Goal: Feedback & Contribution: Contribute content

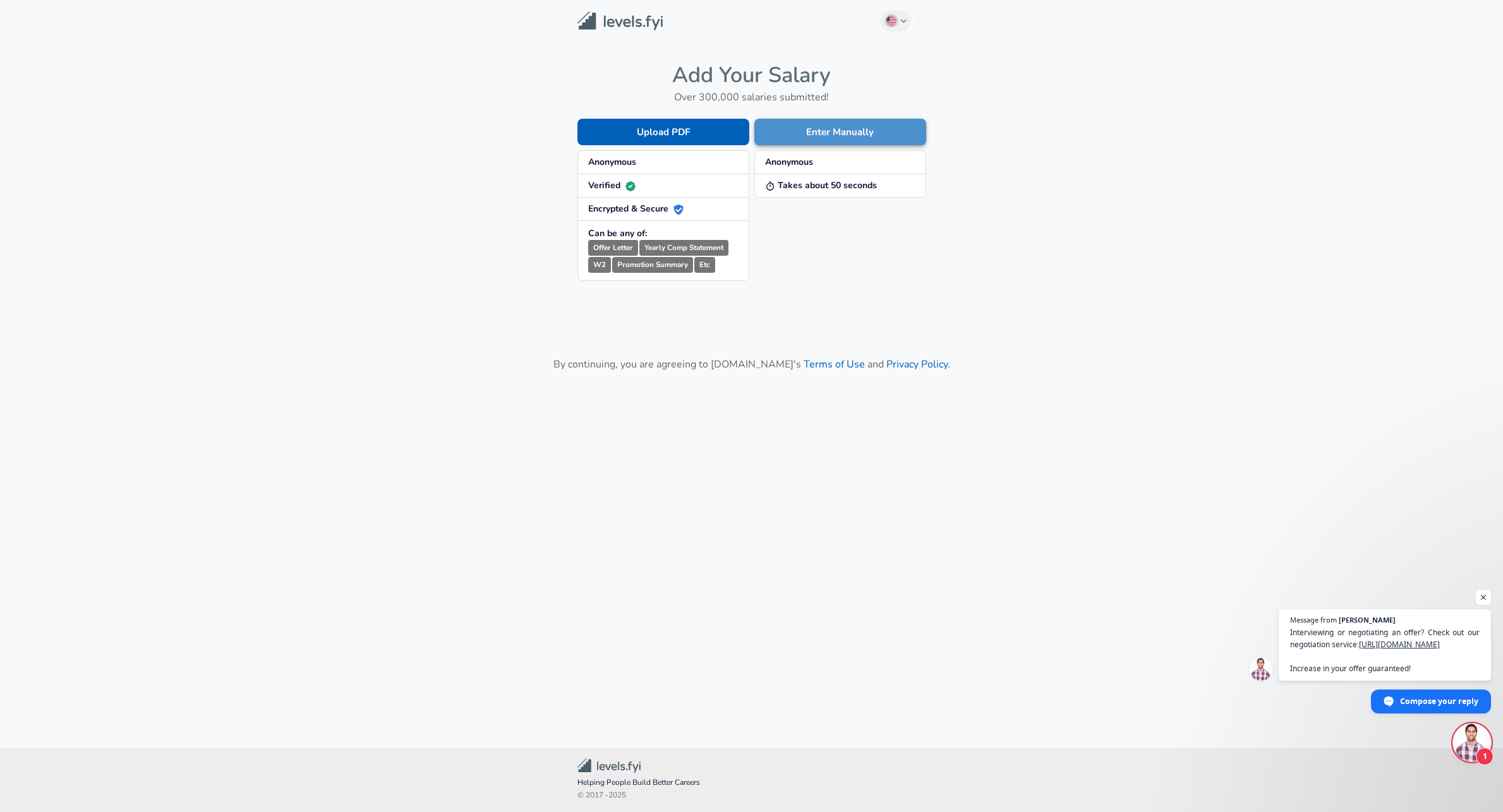
click at [845, 134] on button "Enter Manually" at bounding box center [840, 132] width 172 height 26
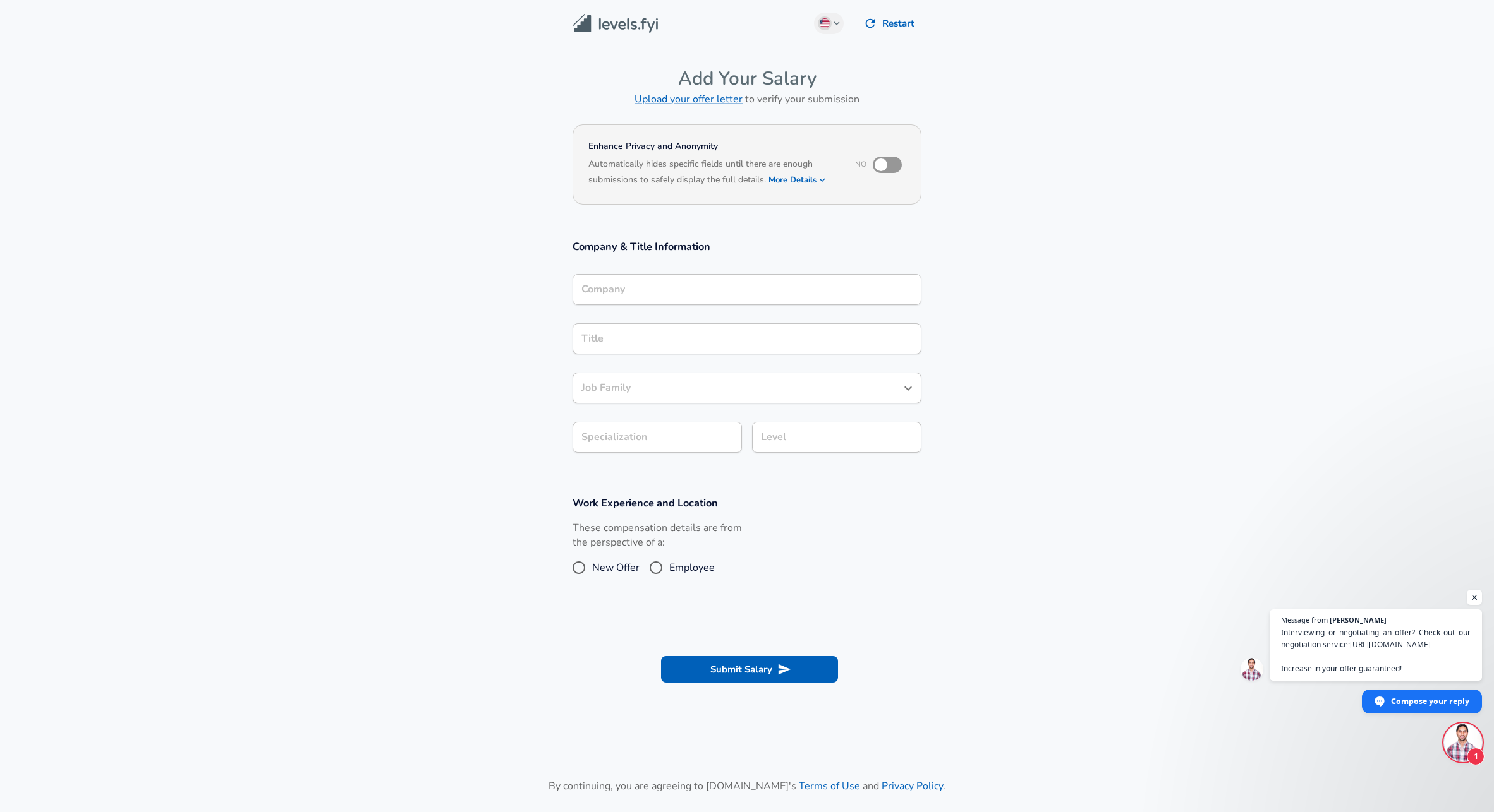
scroll to position [13, 0]
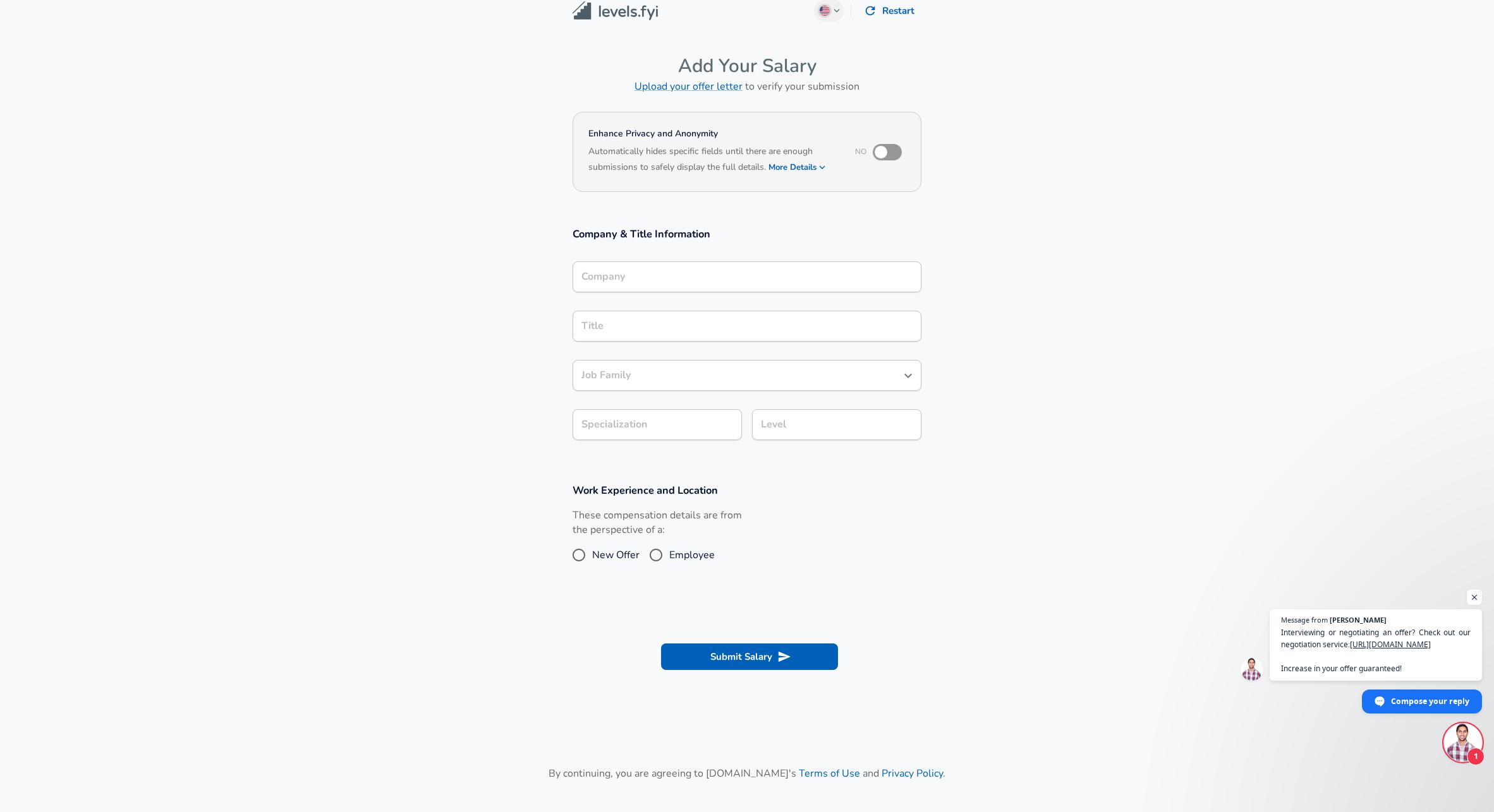
click at [666, 292] on div "Company" at bounding box center [747, 277] width 348 height 31
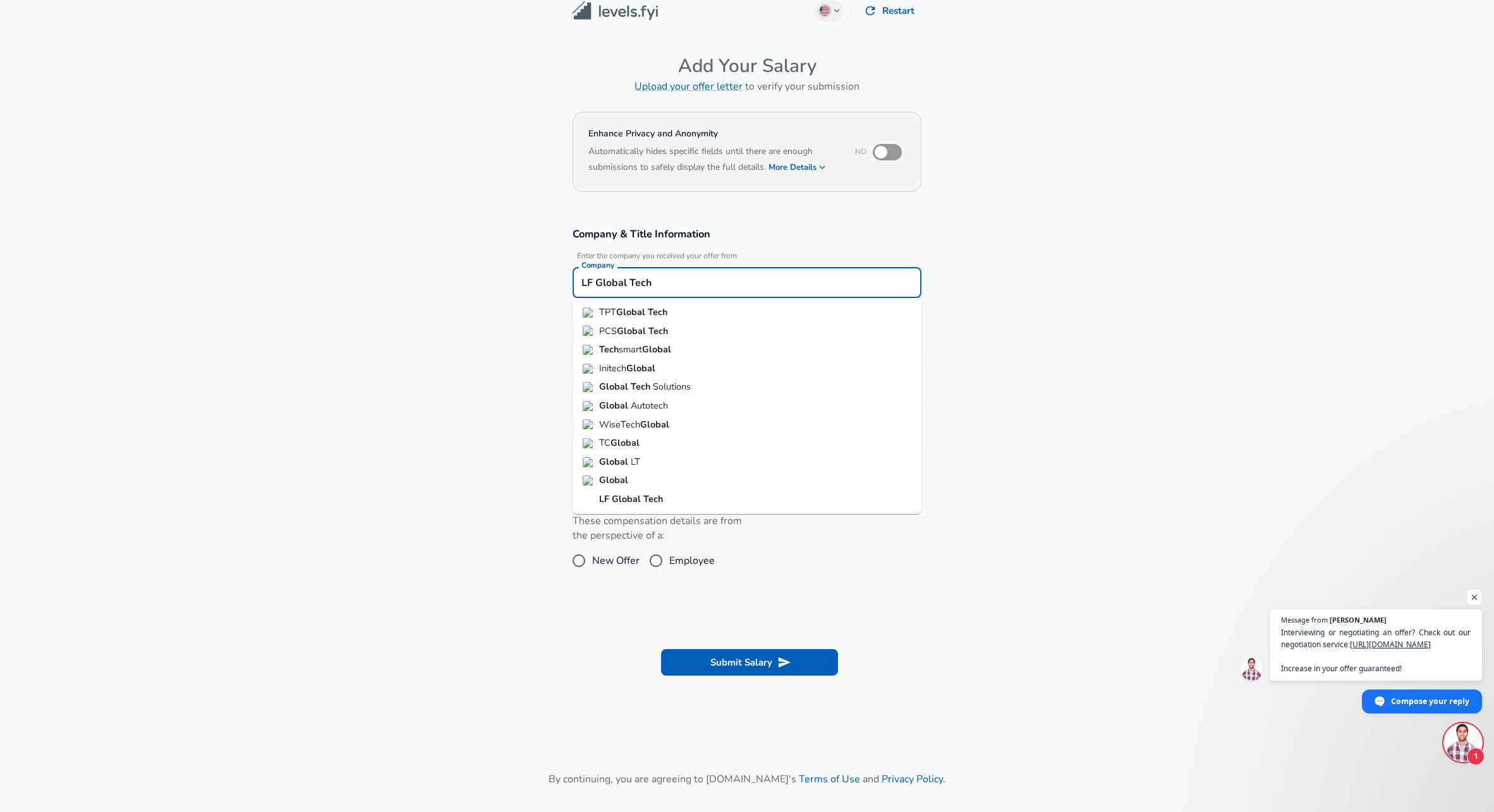
type input "LF Global Tech"
click at [478, 316] on section "Company & Title Information Enter the company you received your offer from Comp…" at bounding box center [747, 343] width 1494 height 262
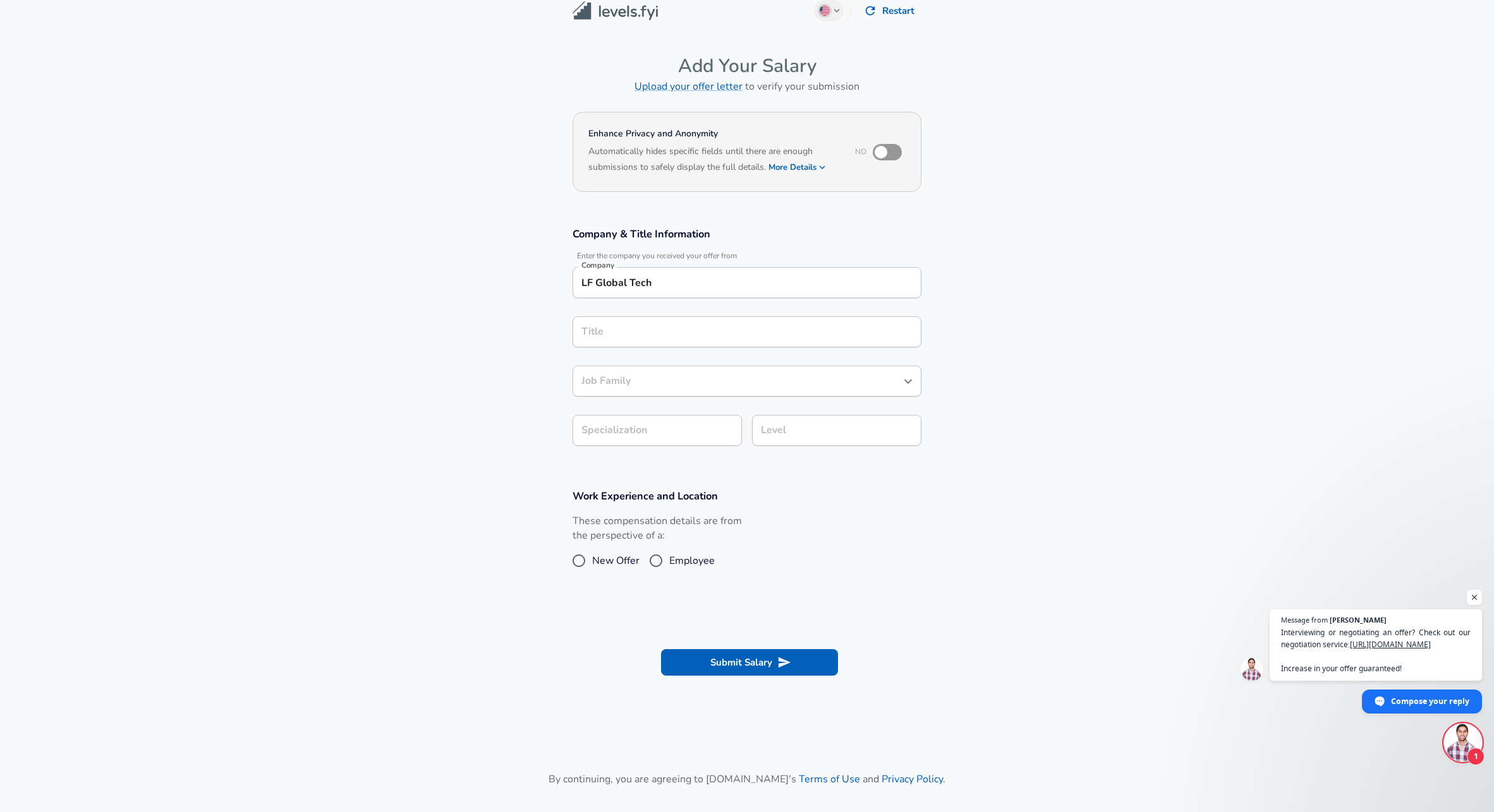
click at [632, 325] on input "Title" at bounding box center [746, 331] width 337 height 20
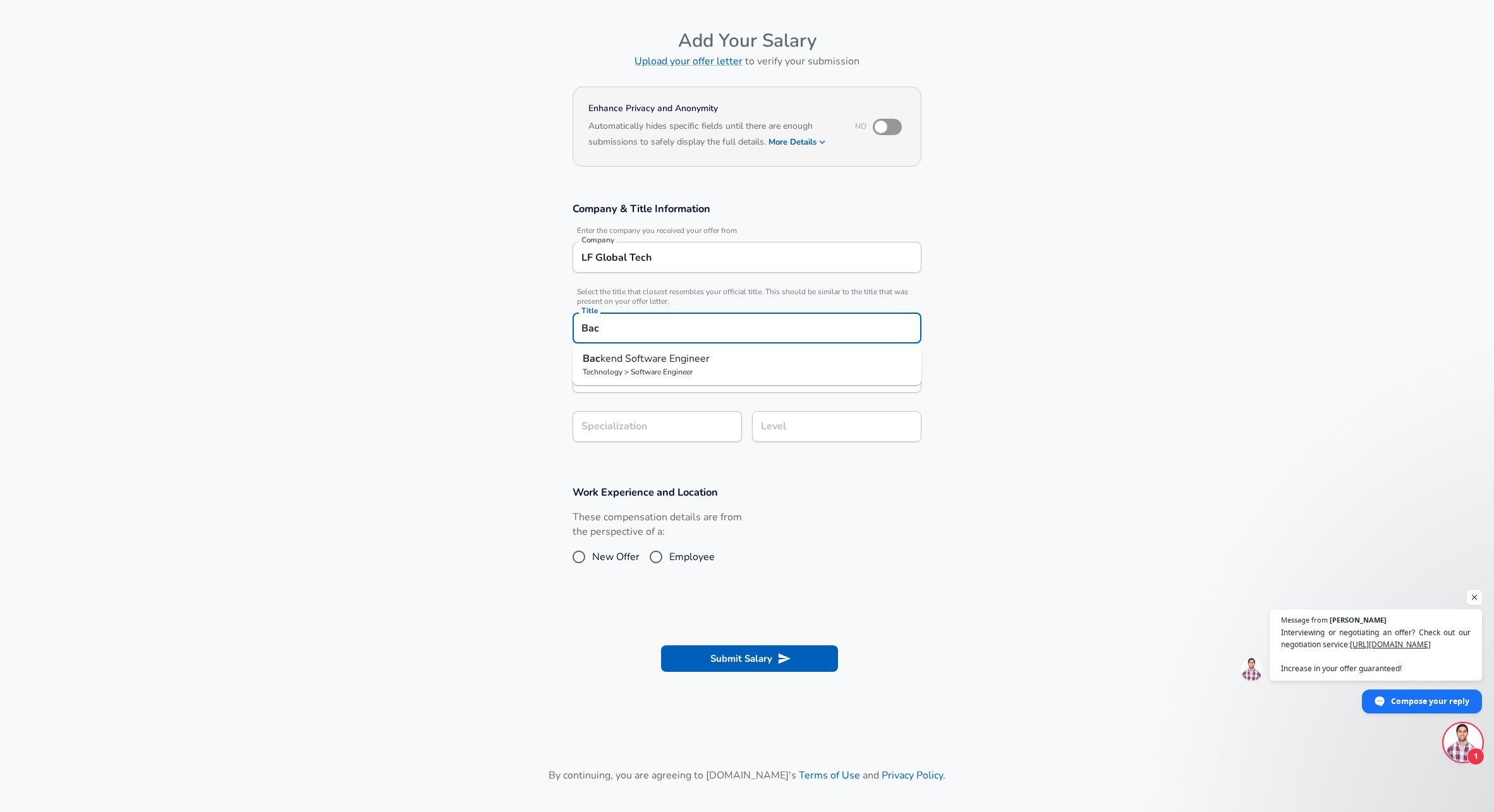
click at [710, 369] on p "Technology > Software Engineer" at bounding box center [747, 371] width 329 height 11
type input "Backend Software Engineer"
type input "API Development (Back-End)"
type input "Software Engineer"
type input "Backend Software Engineer"
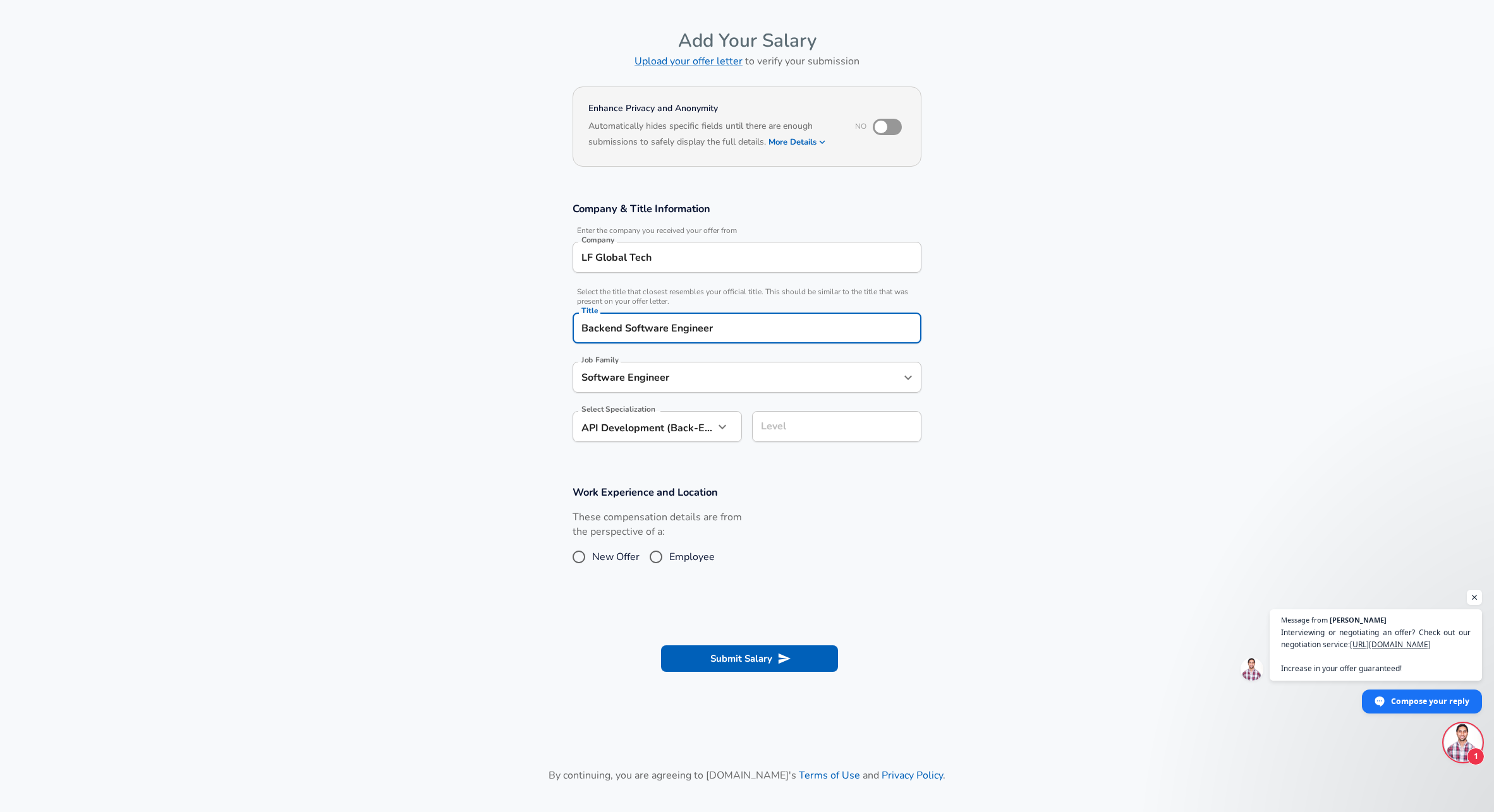
click at [674, 372] on input "Software Engineer" at bounding box center [737, 377] width 319 height 20
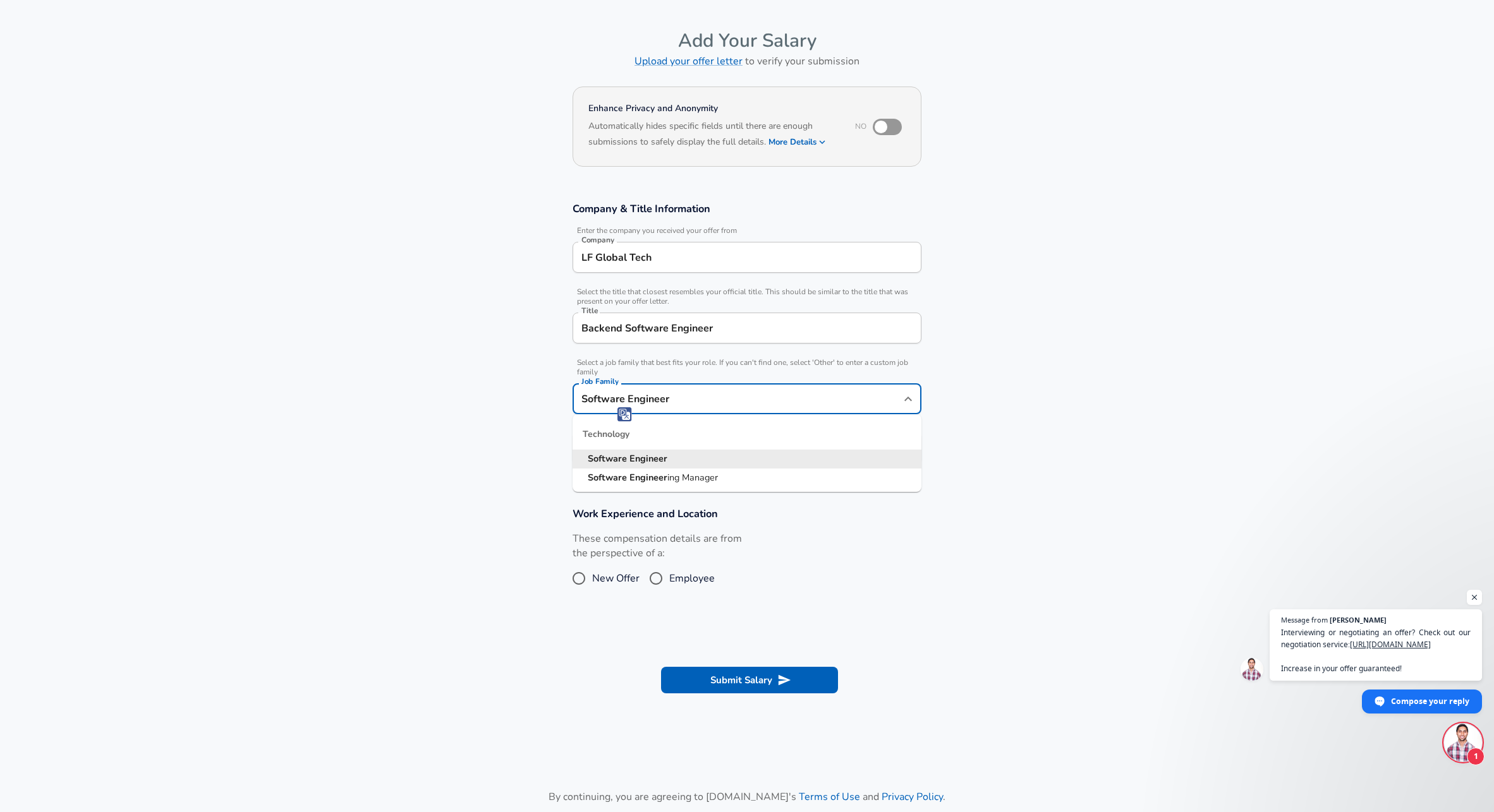
scroll to position [63, 0]
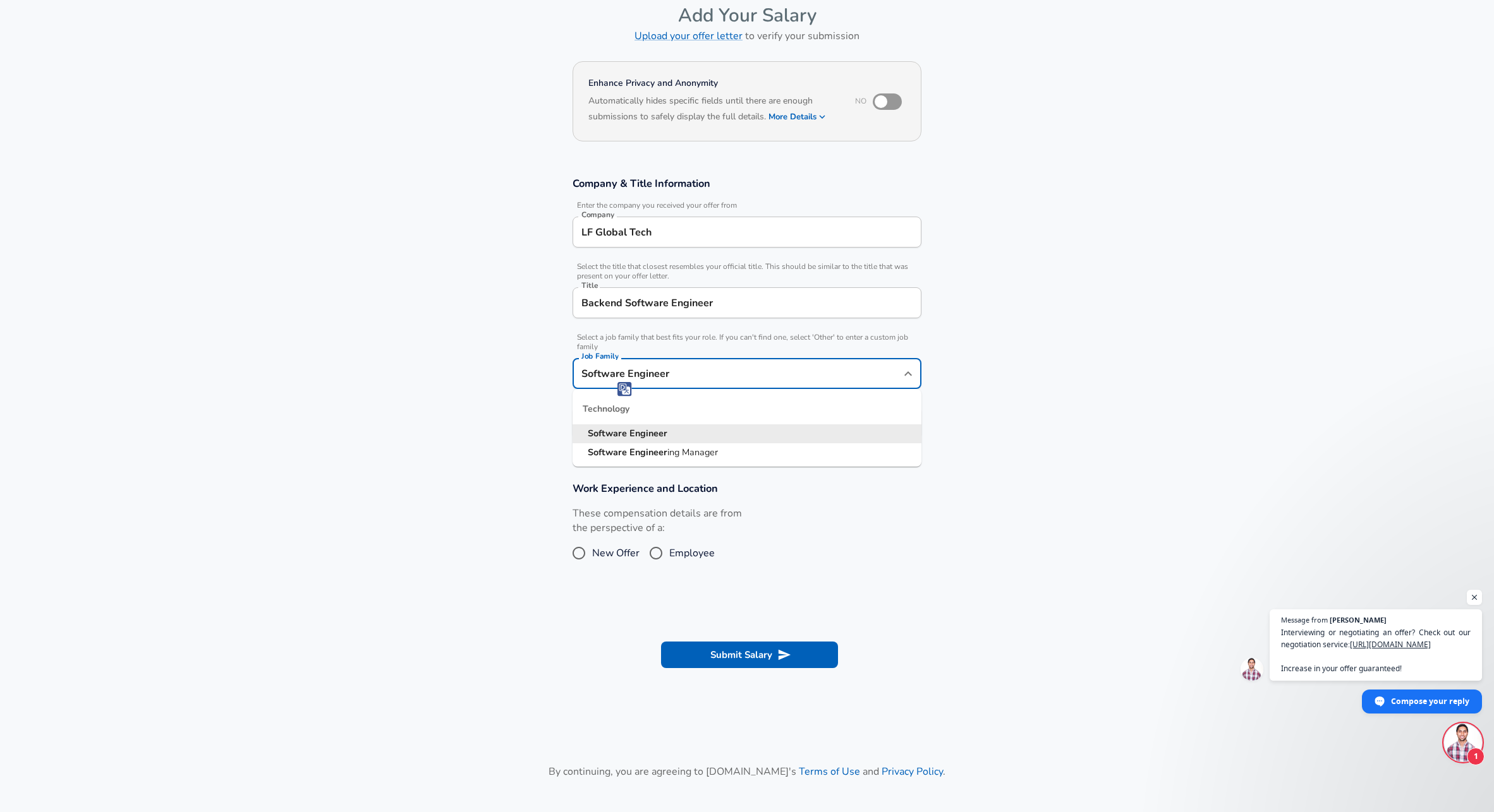
click at [1046, 375] on section "Company & Title Information Enter the company you received your offer from Comp…" at bounding box center [747, 313] width 1494 height 305
click at [659, 426] on body "English ([GEOGRAPHIC_DATA]) Change Restart Add Your Salary Upload your offer le…" at bounding box center [747, 343] width 1494 height 812
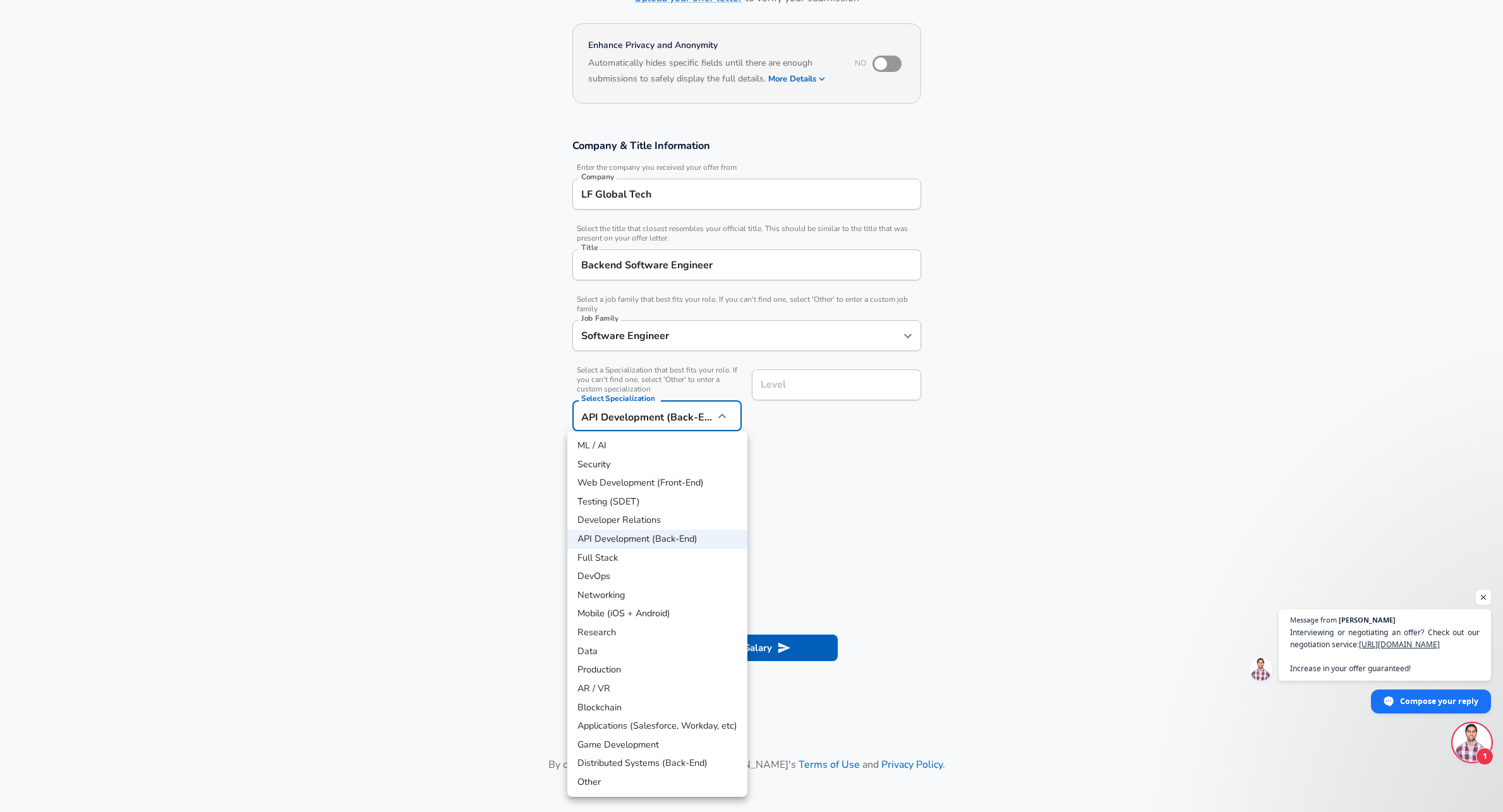
click at [833, 490] on div at bounding box center [751, 406] width 1503 height 812
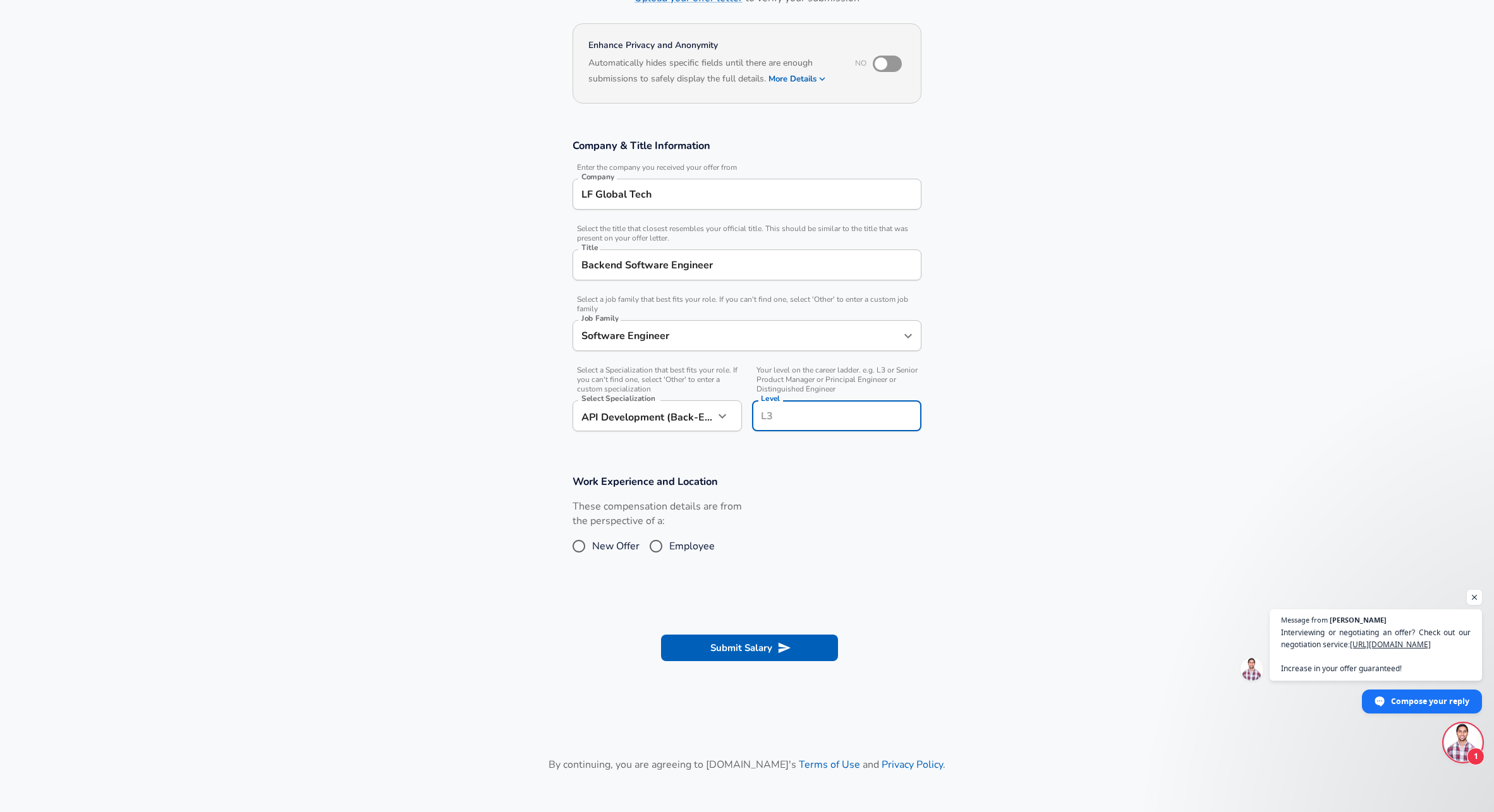
click at [807, 406] on input "Level" at bounding box center [837, 415] width 158 height 20
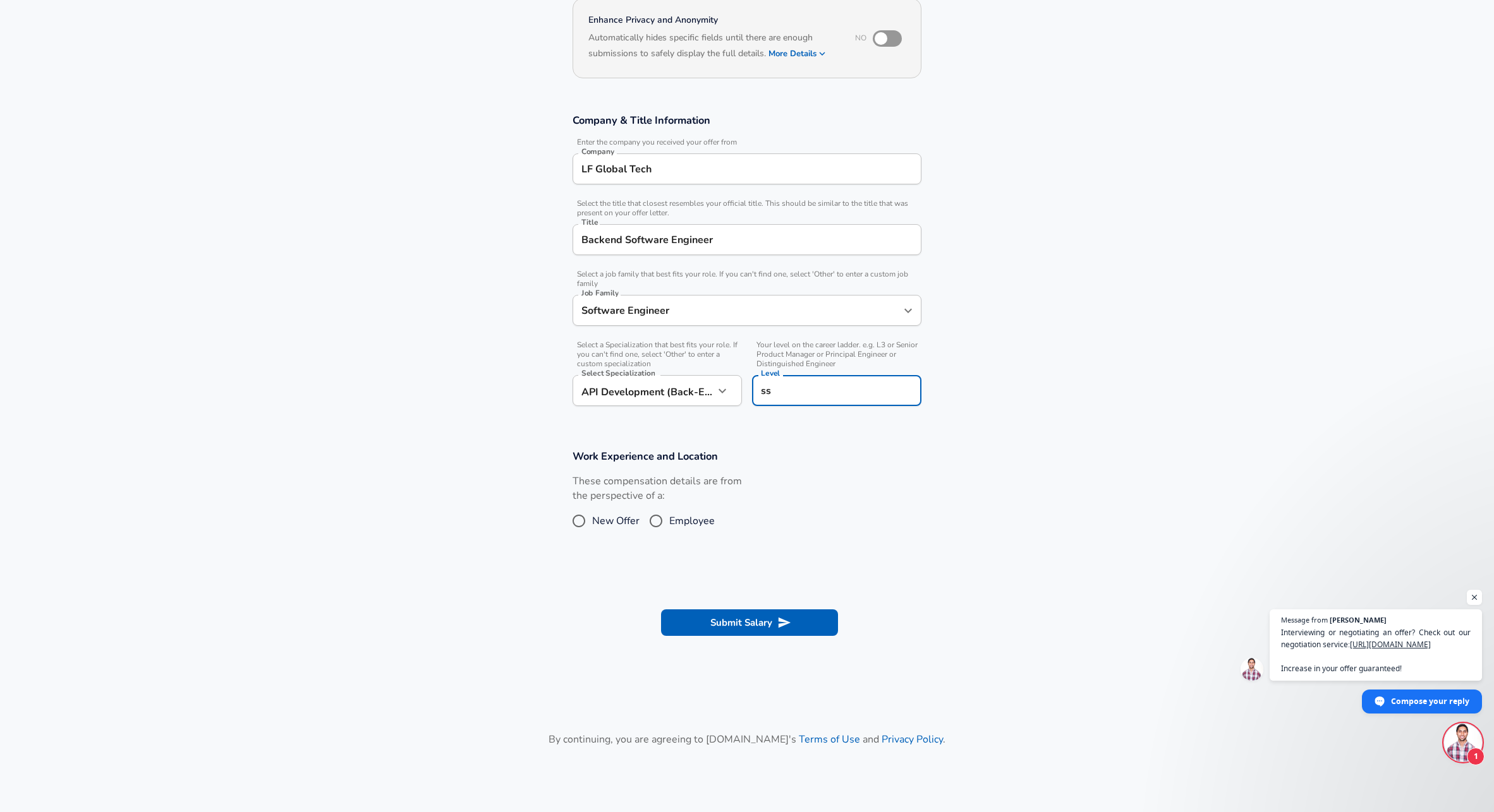
type input "s"
type input "L2"
drag, startPoint x: 854, startPoint y: 484, endPoint x: 842, endPoint y: 493, distance: 15.0
click at [844, 493] on div "These compensation details are from the perspective of a: New Offer Employee" at bounding box center [742, 507] width 359 height 67
click at [669, 518] on span "Employee" at bounding box center [692, 522] width 46 height 15
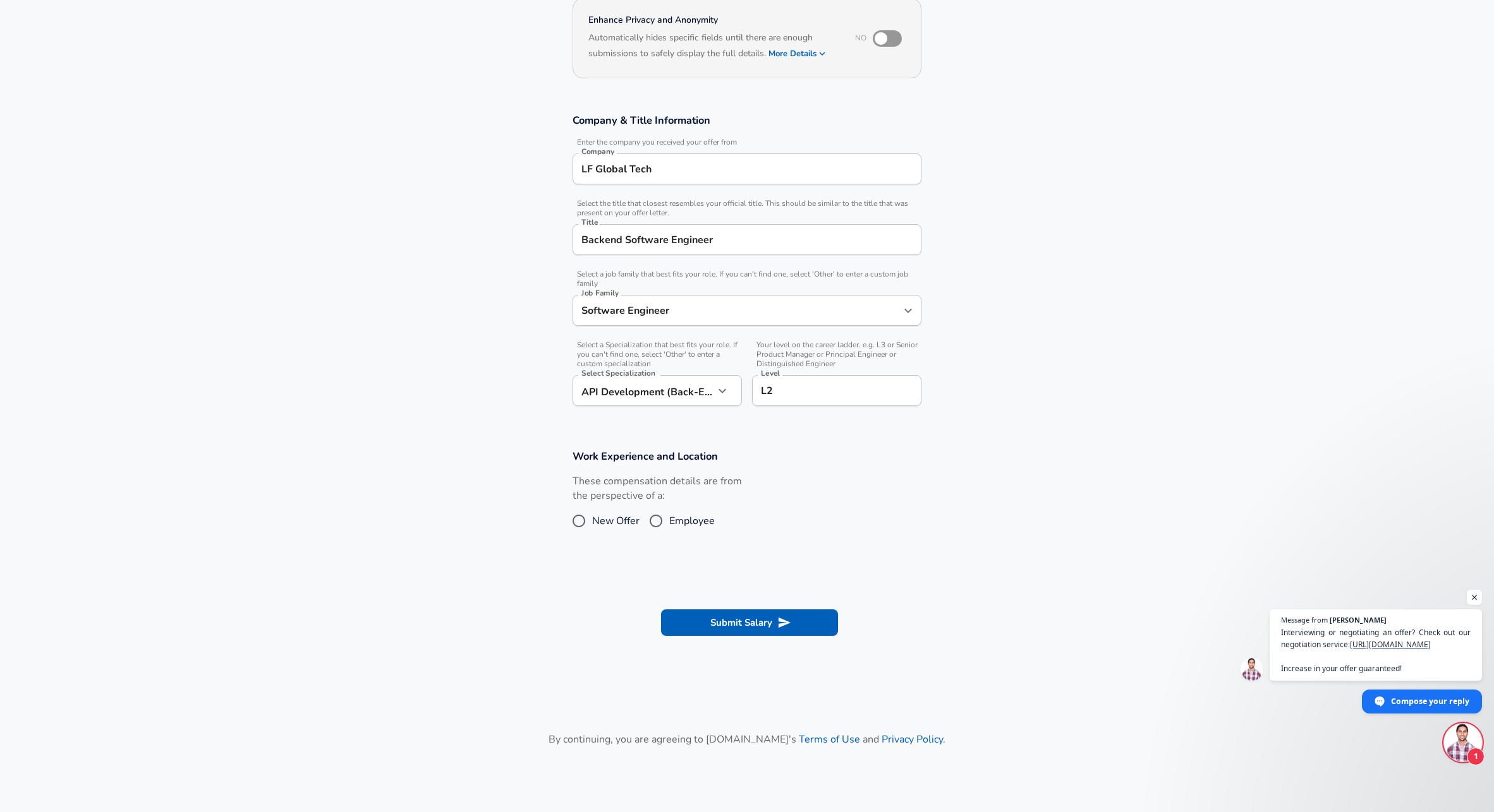
click at [669, 518] on input "Employee" at bounding box center [655, 522] width 26 height 20
radio input "true"
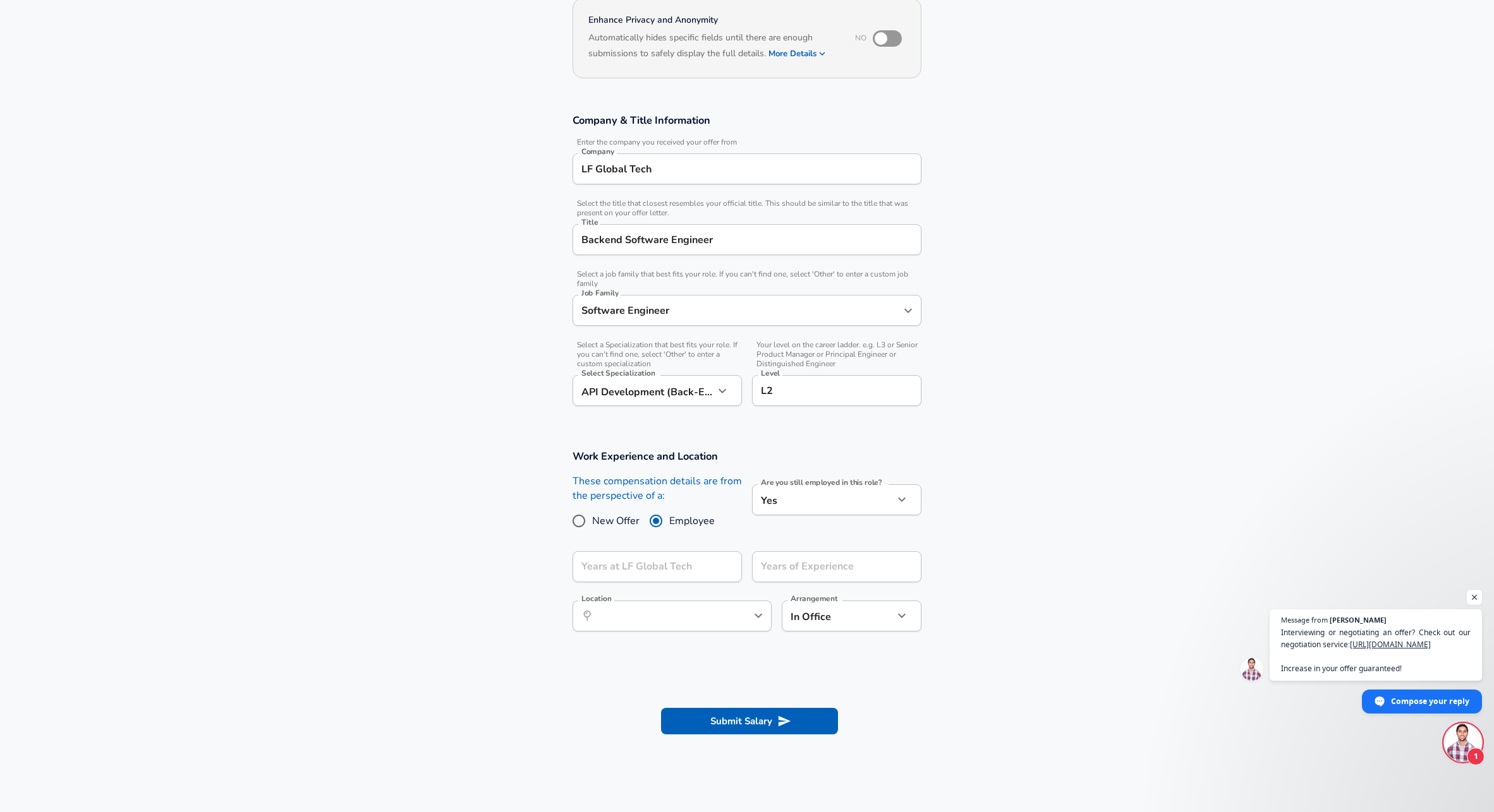
click at [873, 499] on body "English ([GEOGRAPHIC_DATA]) Change Restart Add Your Salary Upload your offer le…" at bounding box center [747, 279] width 1494 height 812
drag, startPoint x: 653, startPoint y: 602, endPoint x: 648, endPoint y: 584, distance: 18.7
click at [652, 600] on div at bounding box center [751, 406] width 1503 height 812
click at [645, 572] on input "Years at LF Global Tech" at bounding box center [643, 567] width 142 height 31
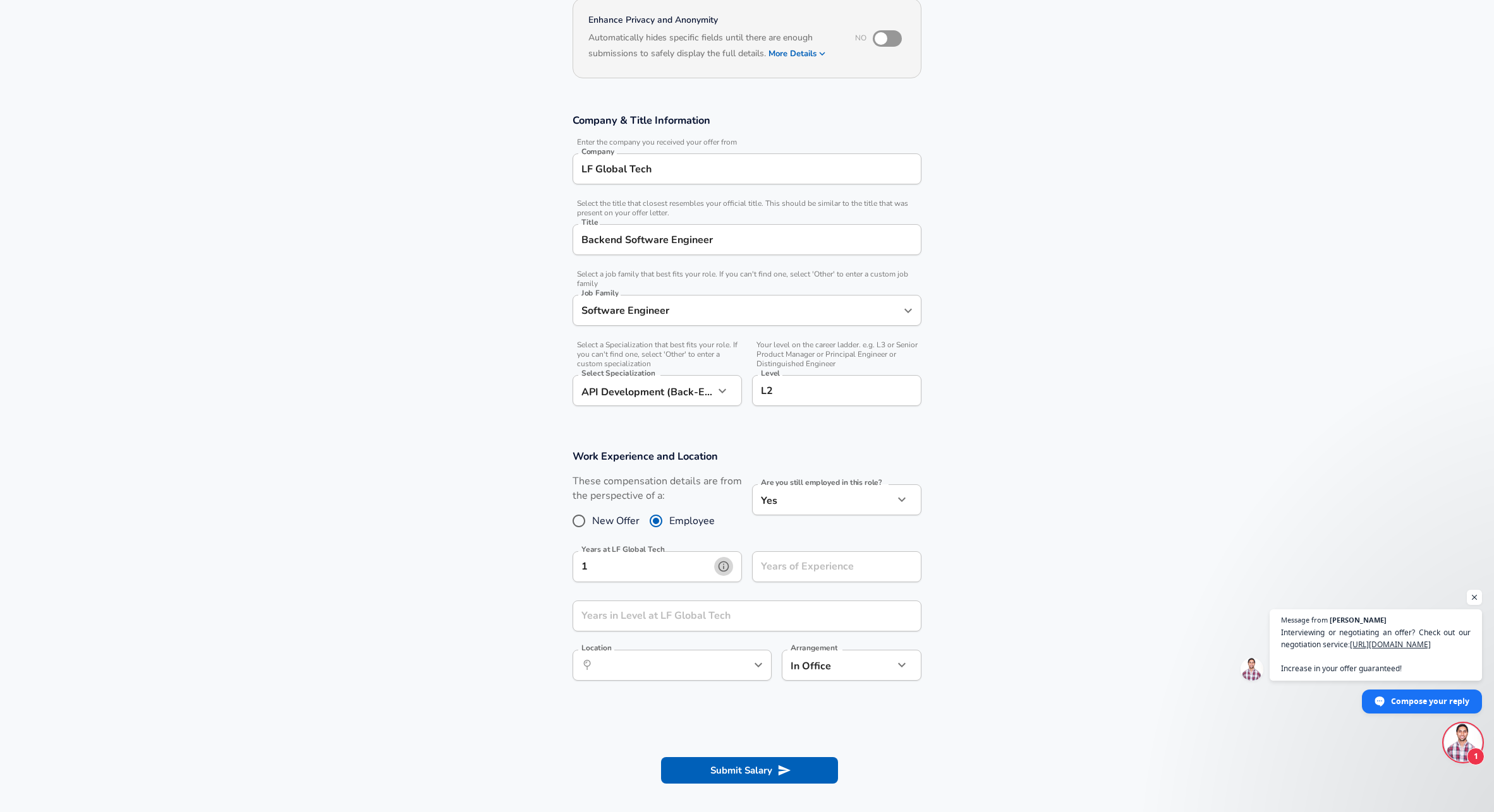
click at [729, 565] on icon "help" at bounding box center [723, 567] width 13 height 13
click at [656, 563] on input "1" at bounding box center [643, 567] width 142 height 31
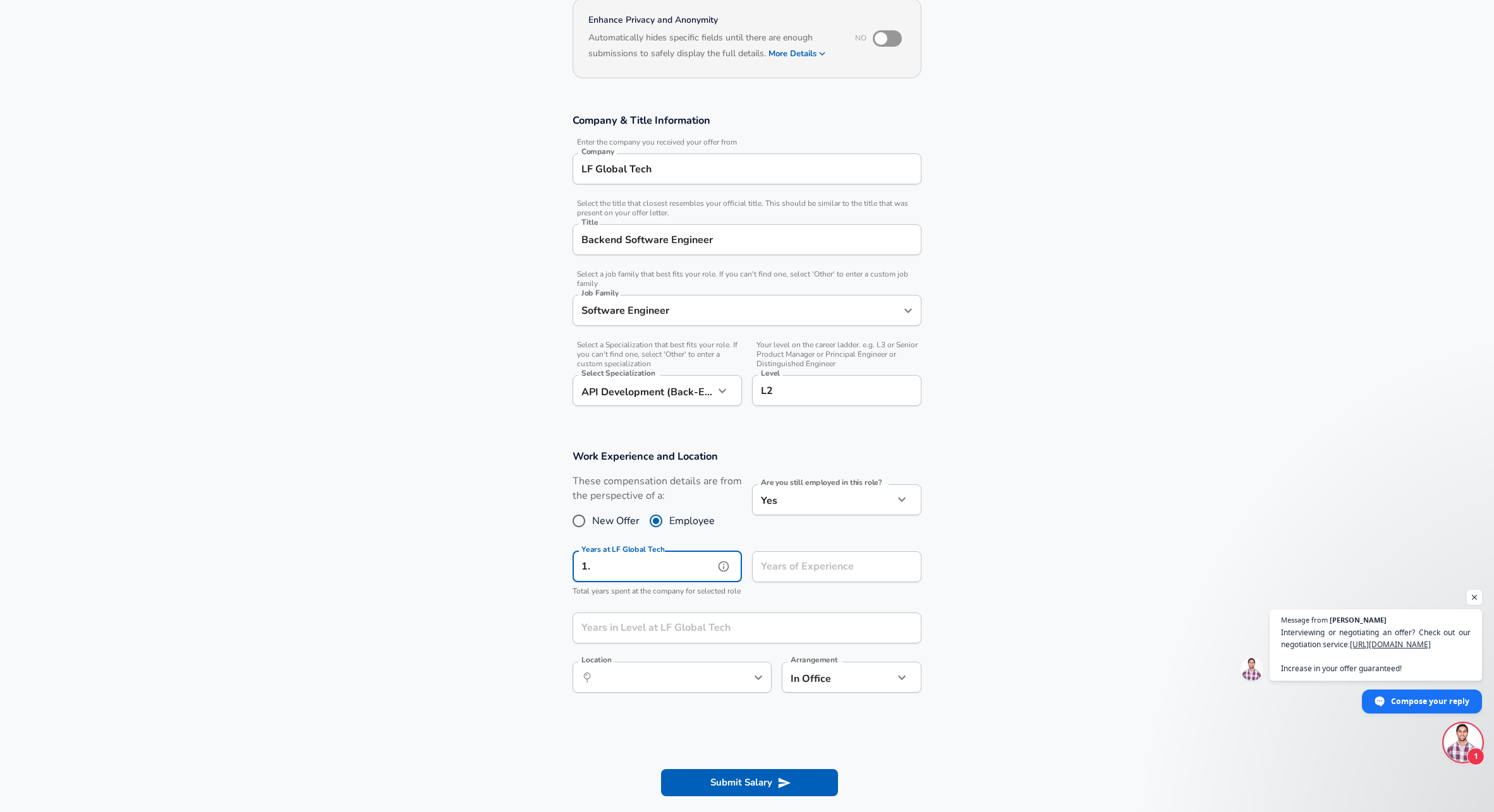
type input "1"
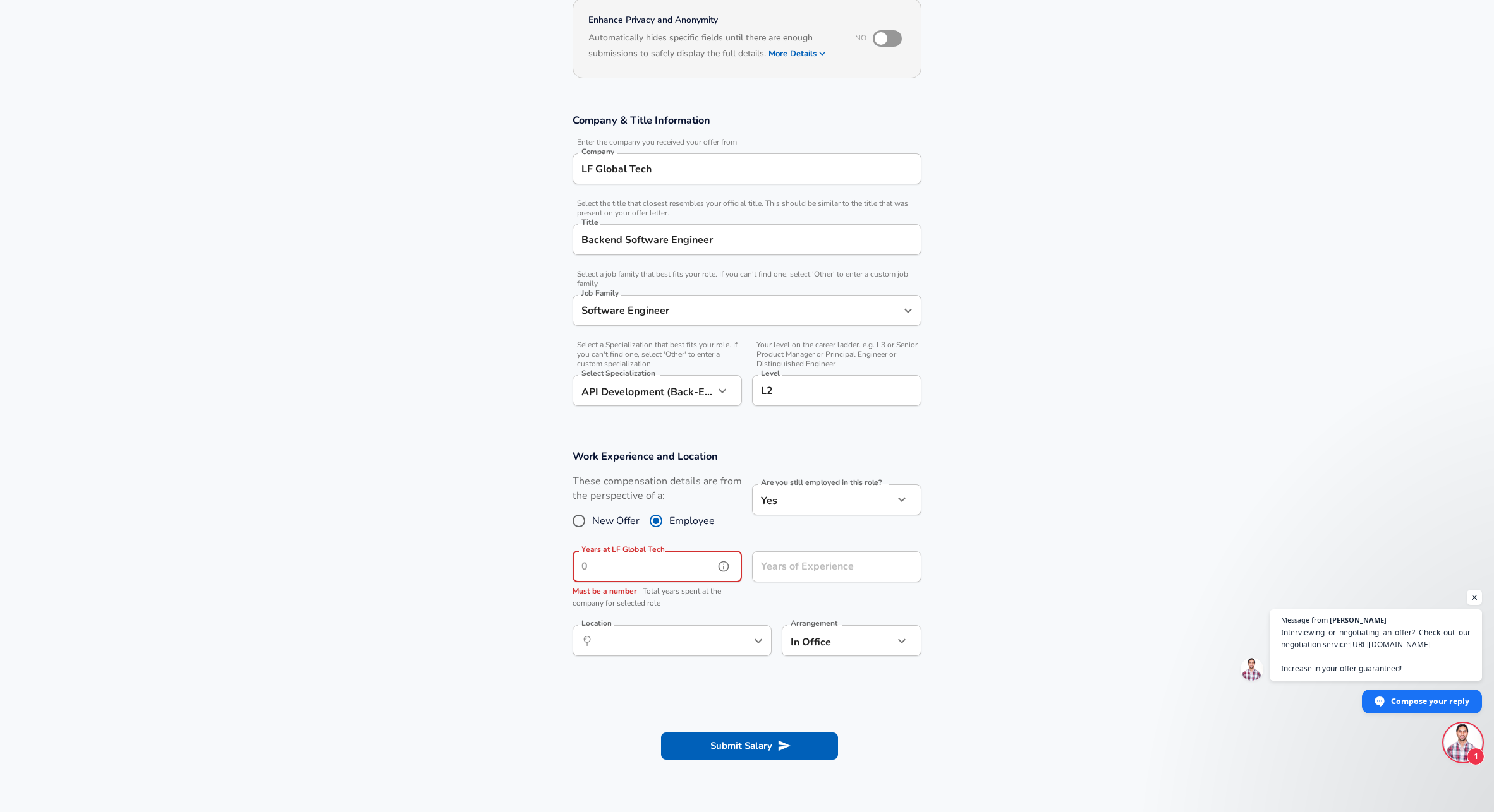
type input "1"
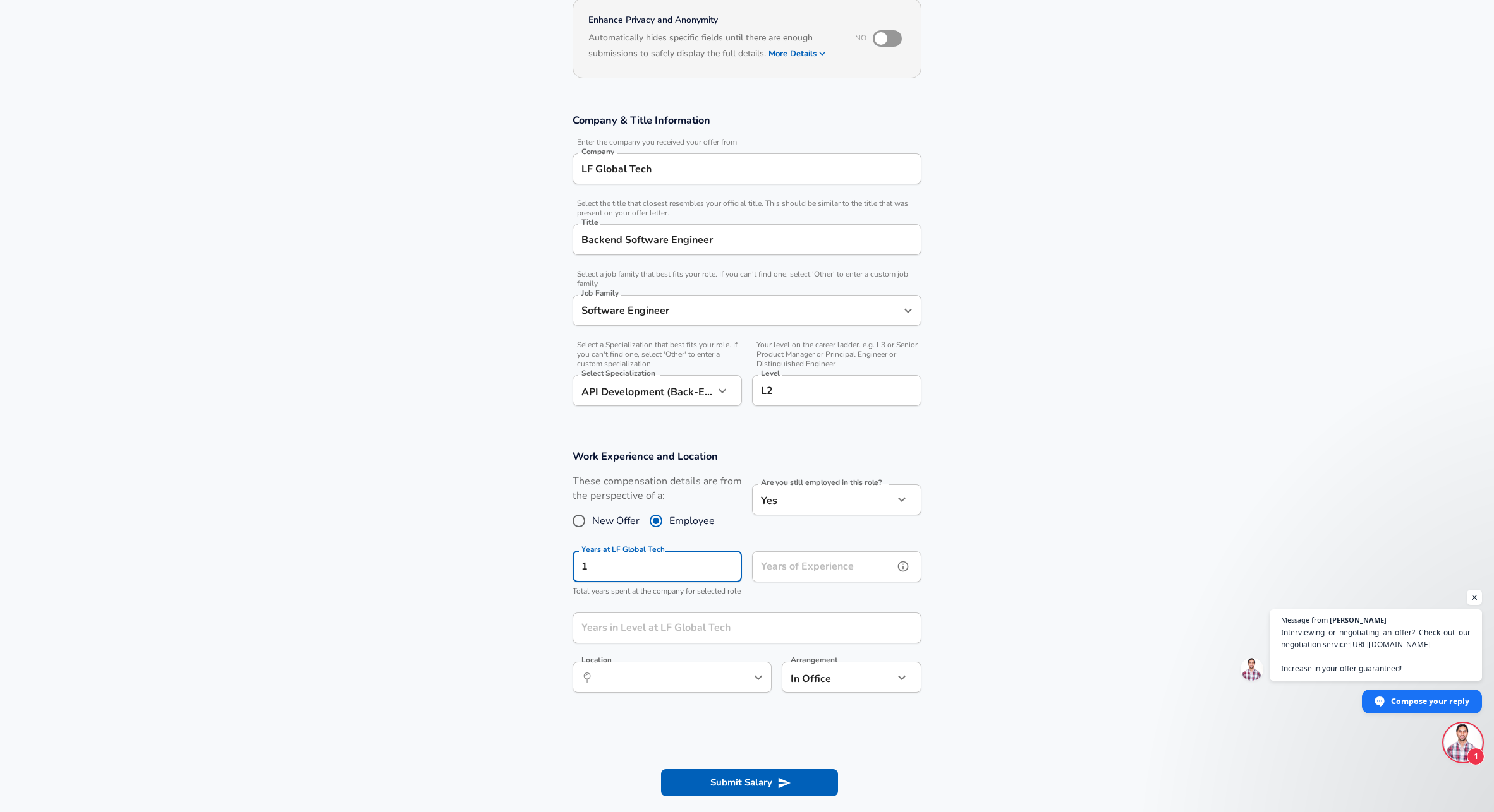
click at [824, 572] on input "Years of Experience" at bounding box center [823, 567] width 142 height 31
type input "3"
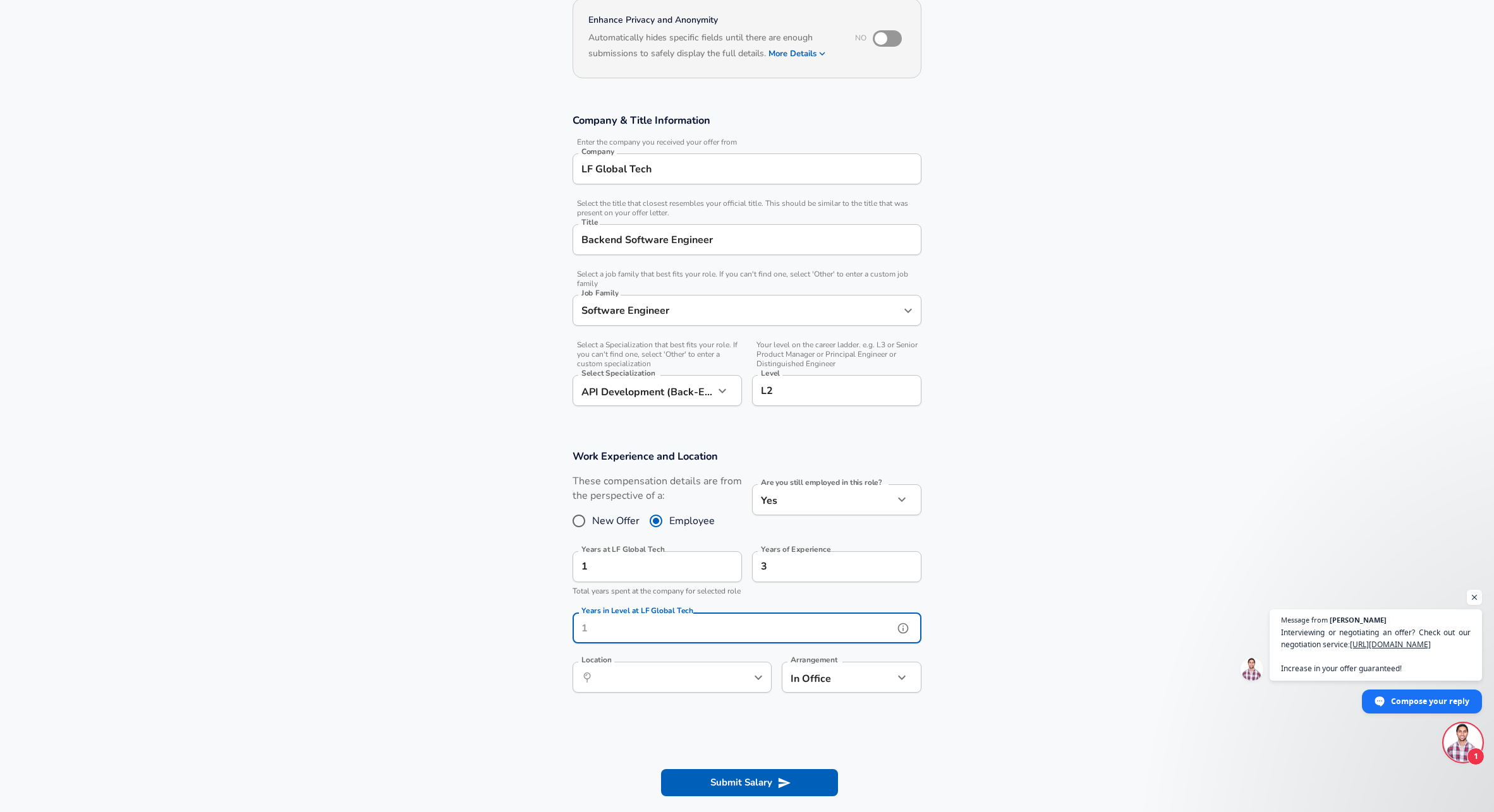
click at [763, 644] on input "Years in Level at LF Global Tech" at bounding box center [733, 628] width 321 height 31
click at [907, 634] on icon "help" at bounding box center [903, 628] width 13 height 13
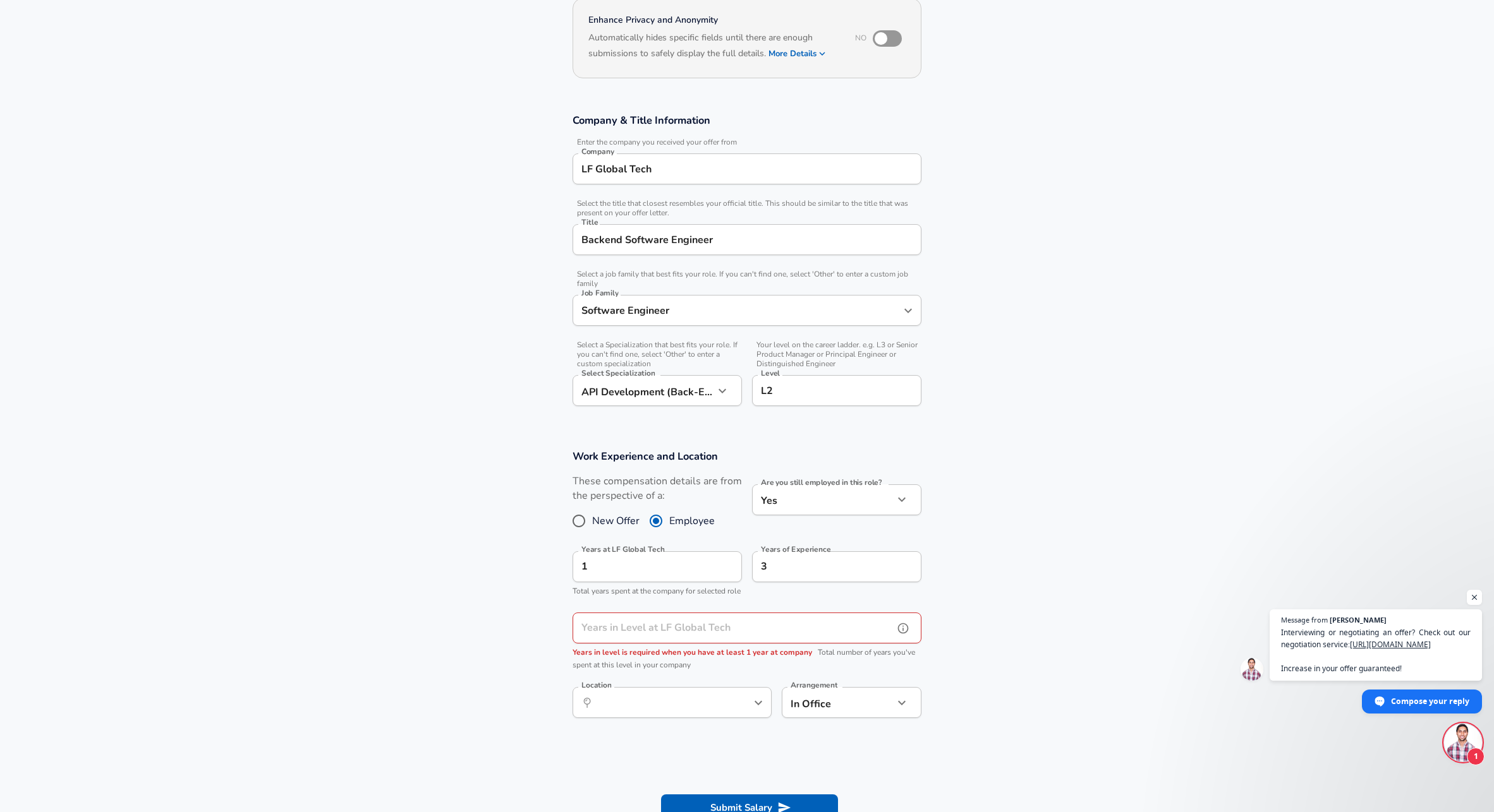
click at [732, 709] on icon "help" at bounding box center [737, 702] width 13 height 13
click at [703, 711] on input "Location" at bounding box center [658, 702] width 129 height 20
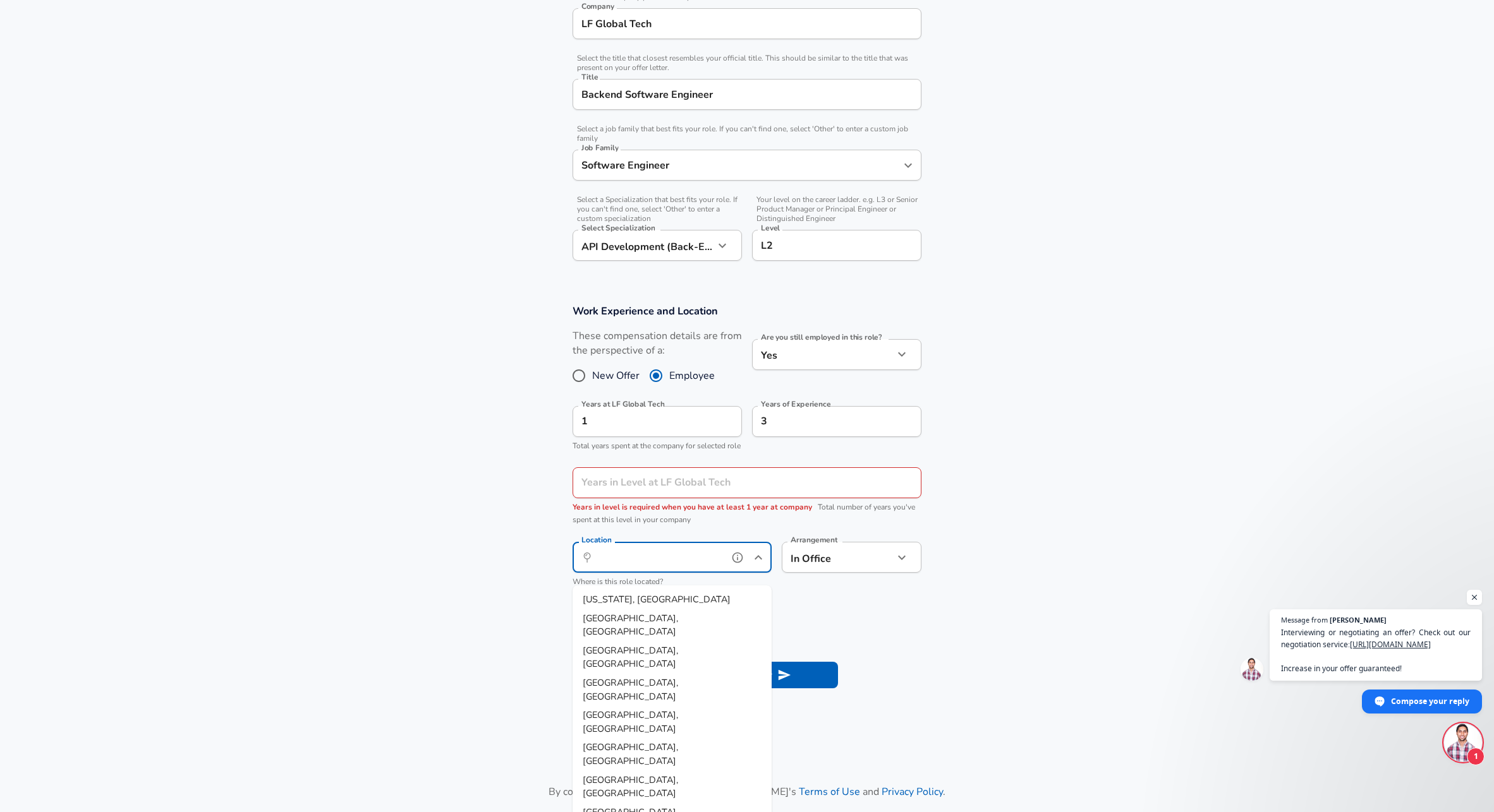
scroll to position [273, 0]
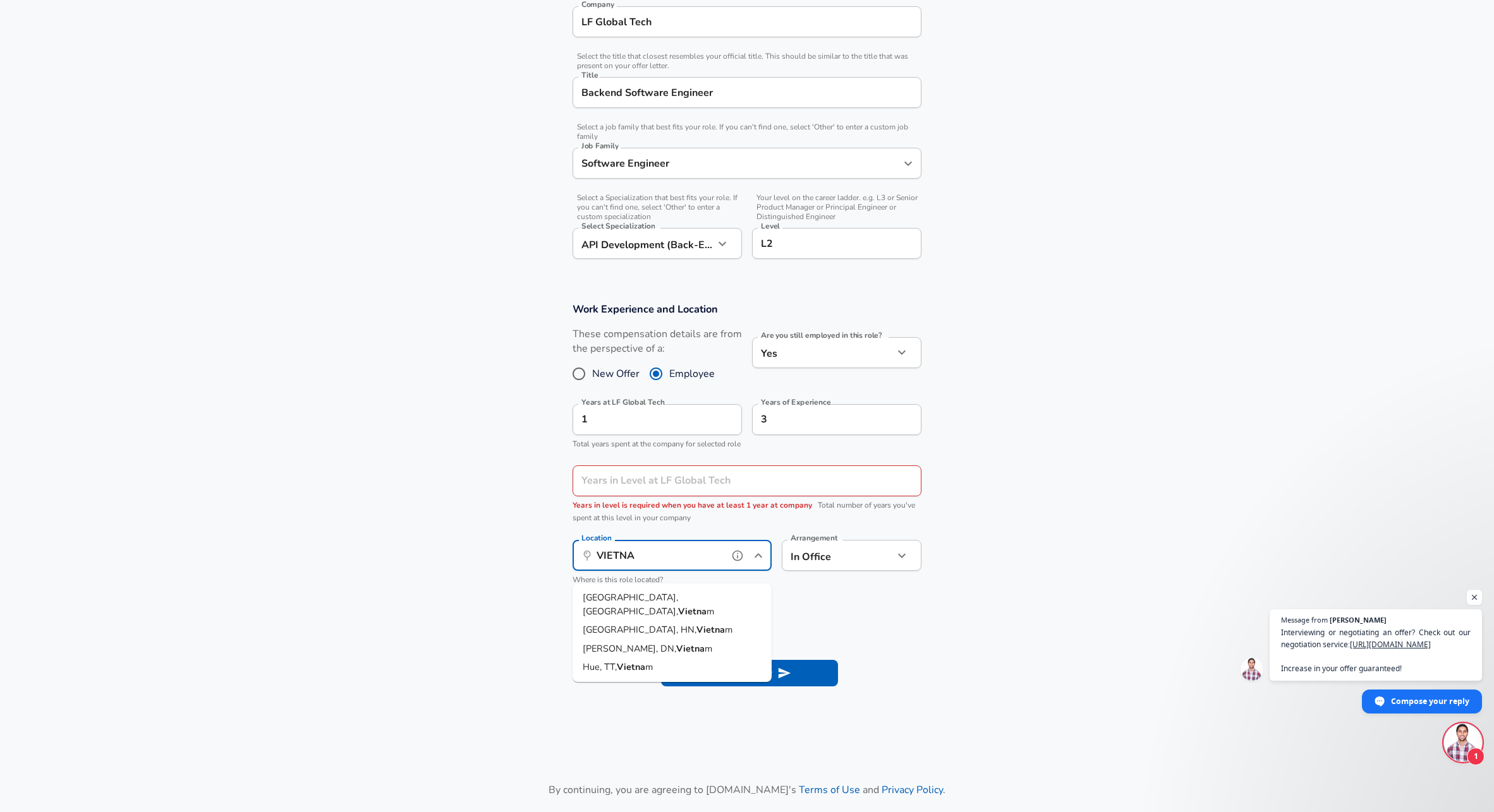
click at [678, 605] on strong "Vietna" at bounding box center [692, 611] width 28 height 13
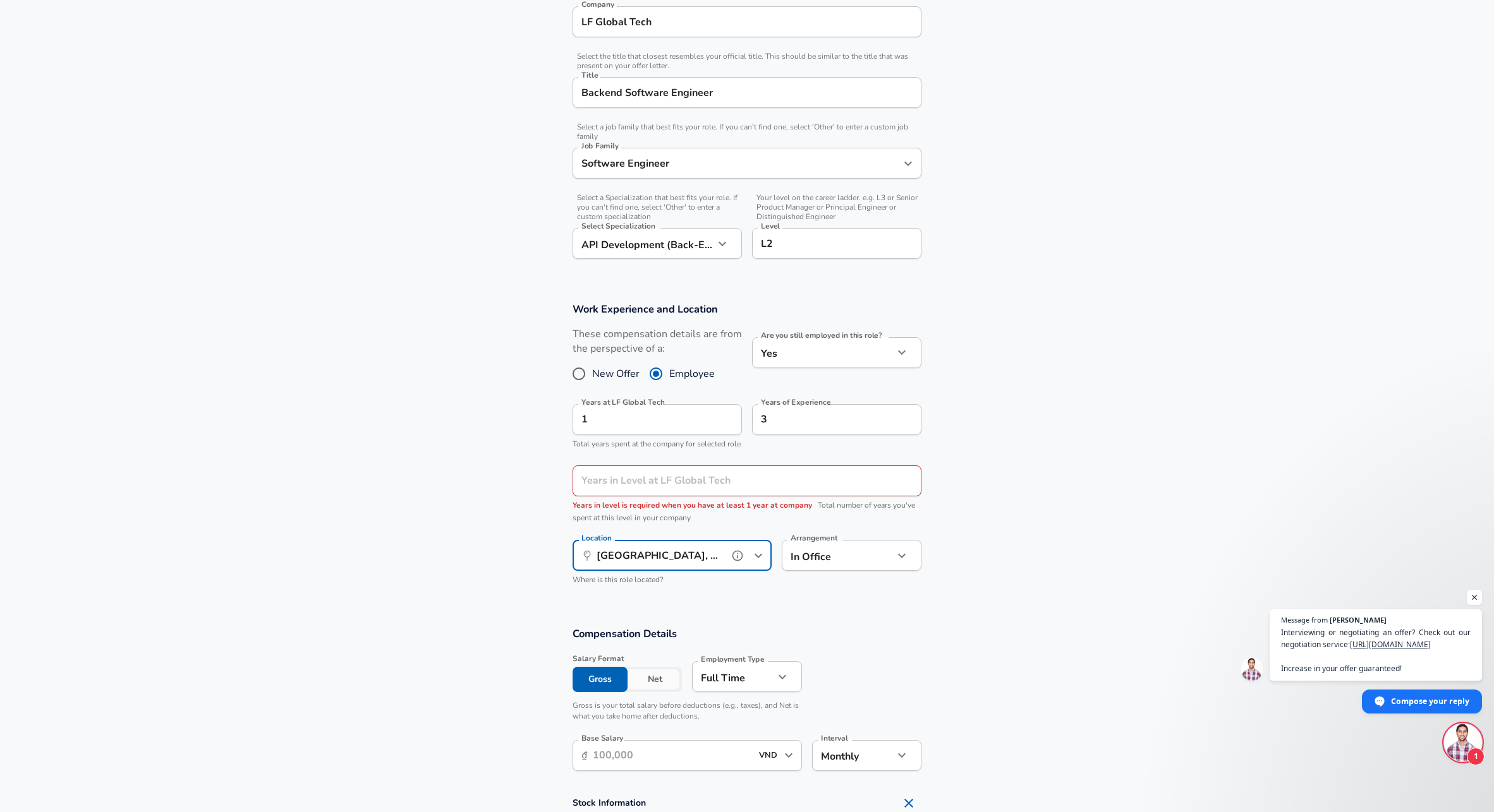
type input "[GEOGRAPHIC_DATA], [GEOGRAPHIC_DATA], [GEOGRAPHIC_DATA]"
click at [709, 498] on div "Years in Level at LF Global Tech Years in Level at LF Global Tech Years in leve…" at bounding box center [747, 495] width 348 height 59
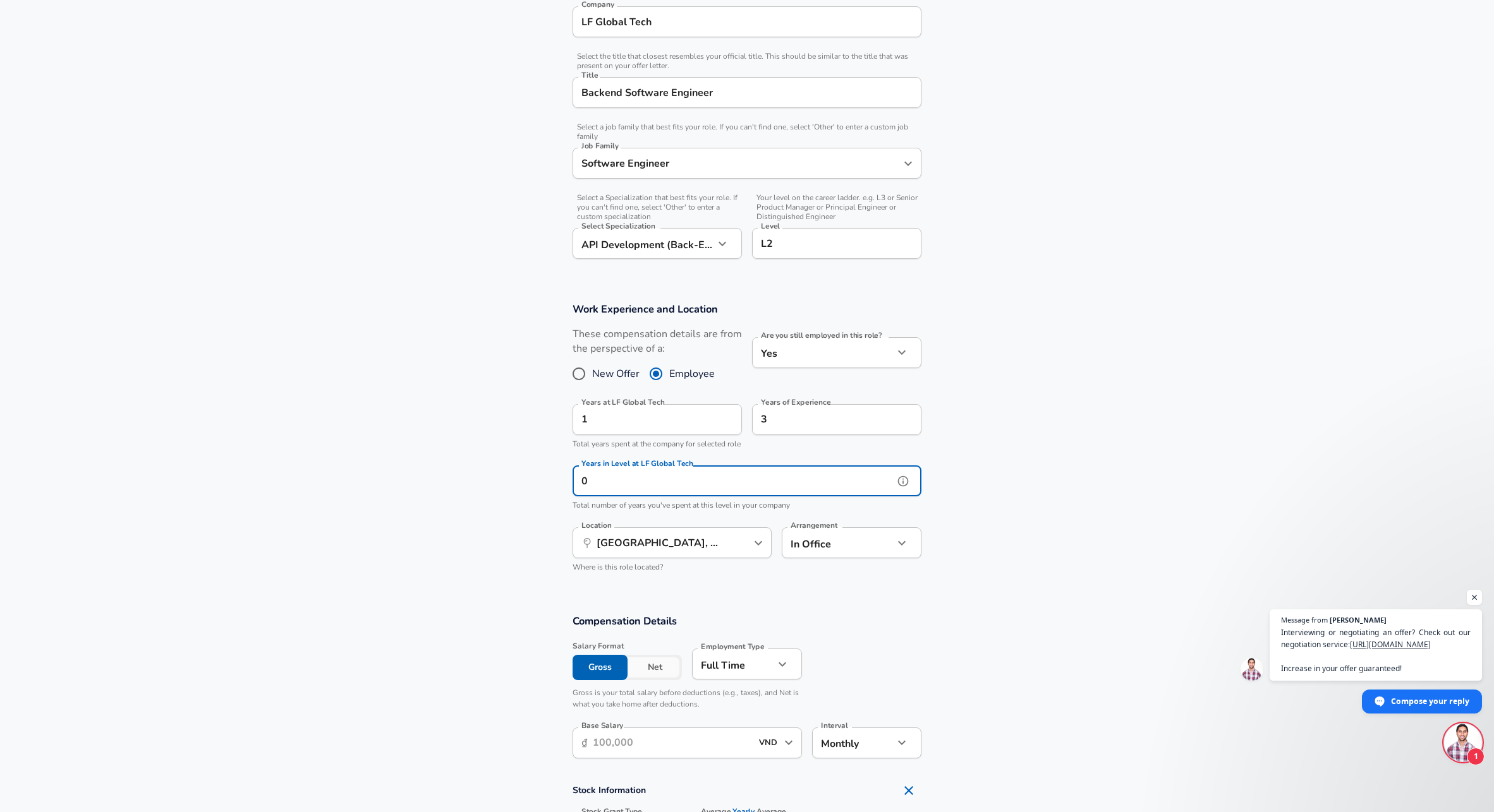
type input "0"
click at [429, 475] on section "Work Experience and Location These compensation details are from the perspectiv…" at bounding box center [747, 443] width 1494 height 312
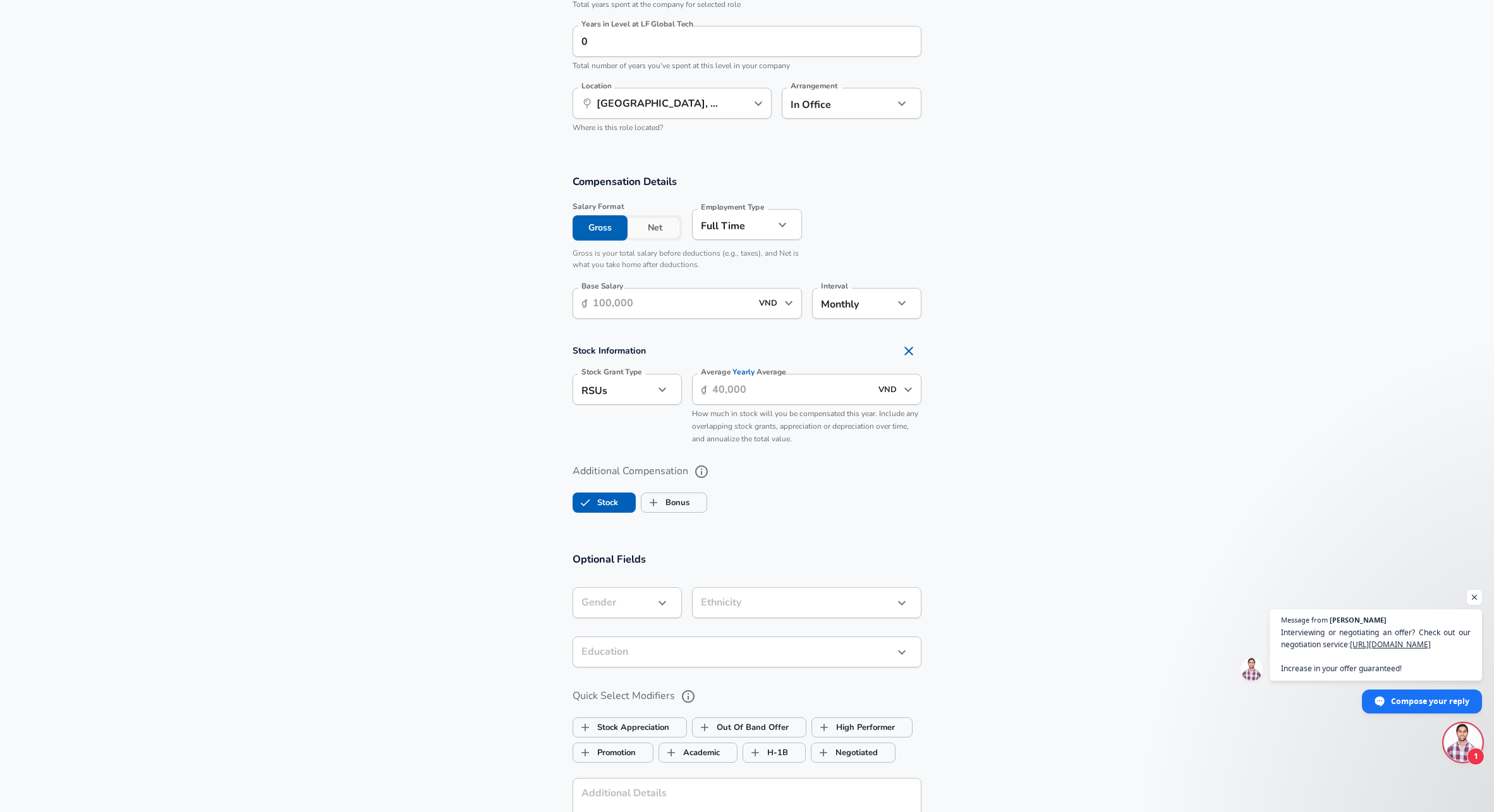
scroll to position [715, 0]
click at [755, 305] on input "VND" at bounding box center [768, 301] width 25 height 20
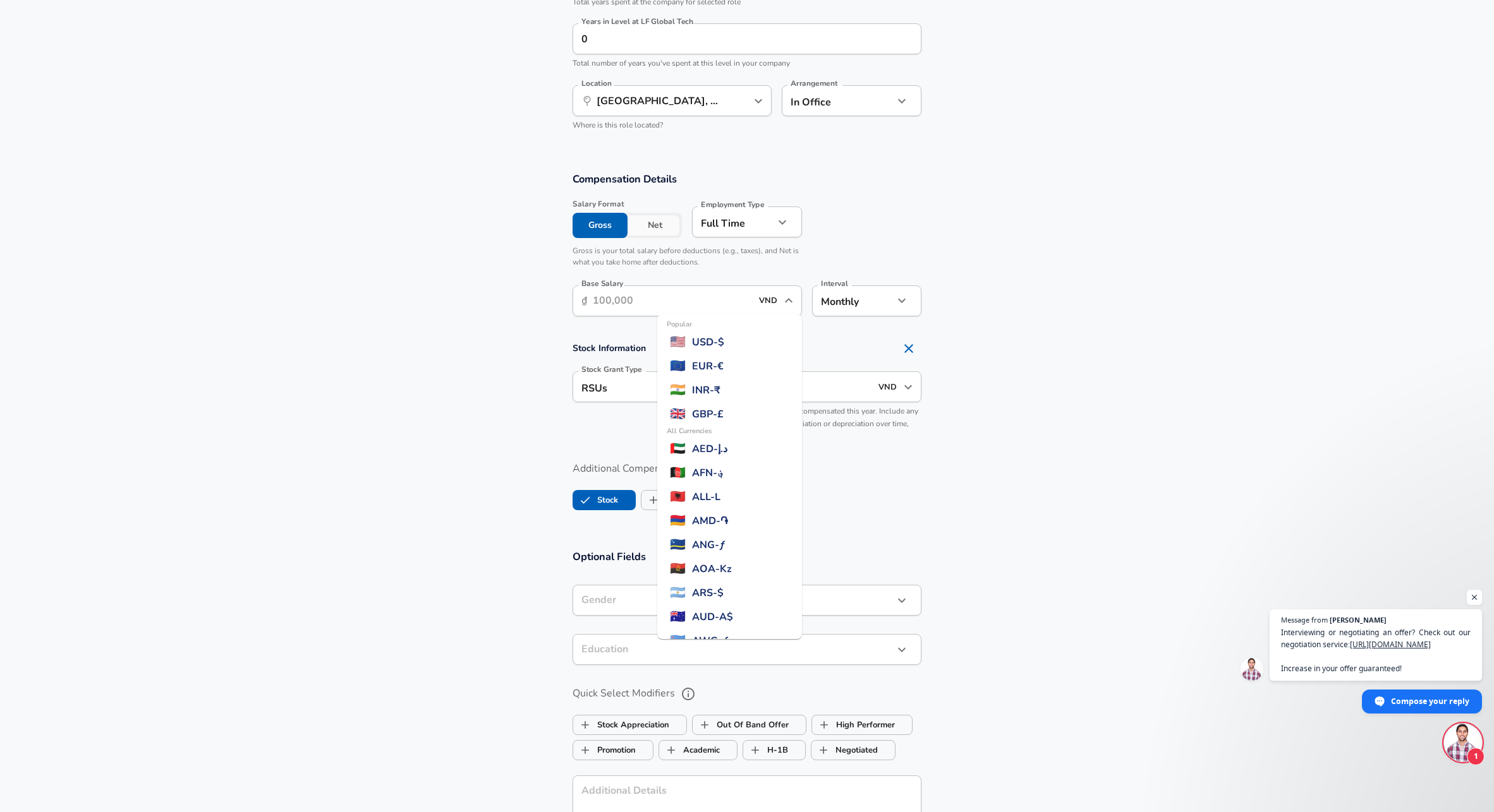
scroll to position [3346, 0]
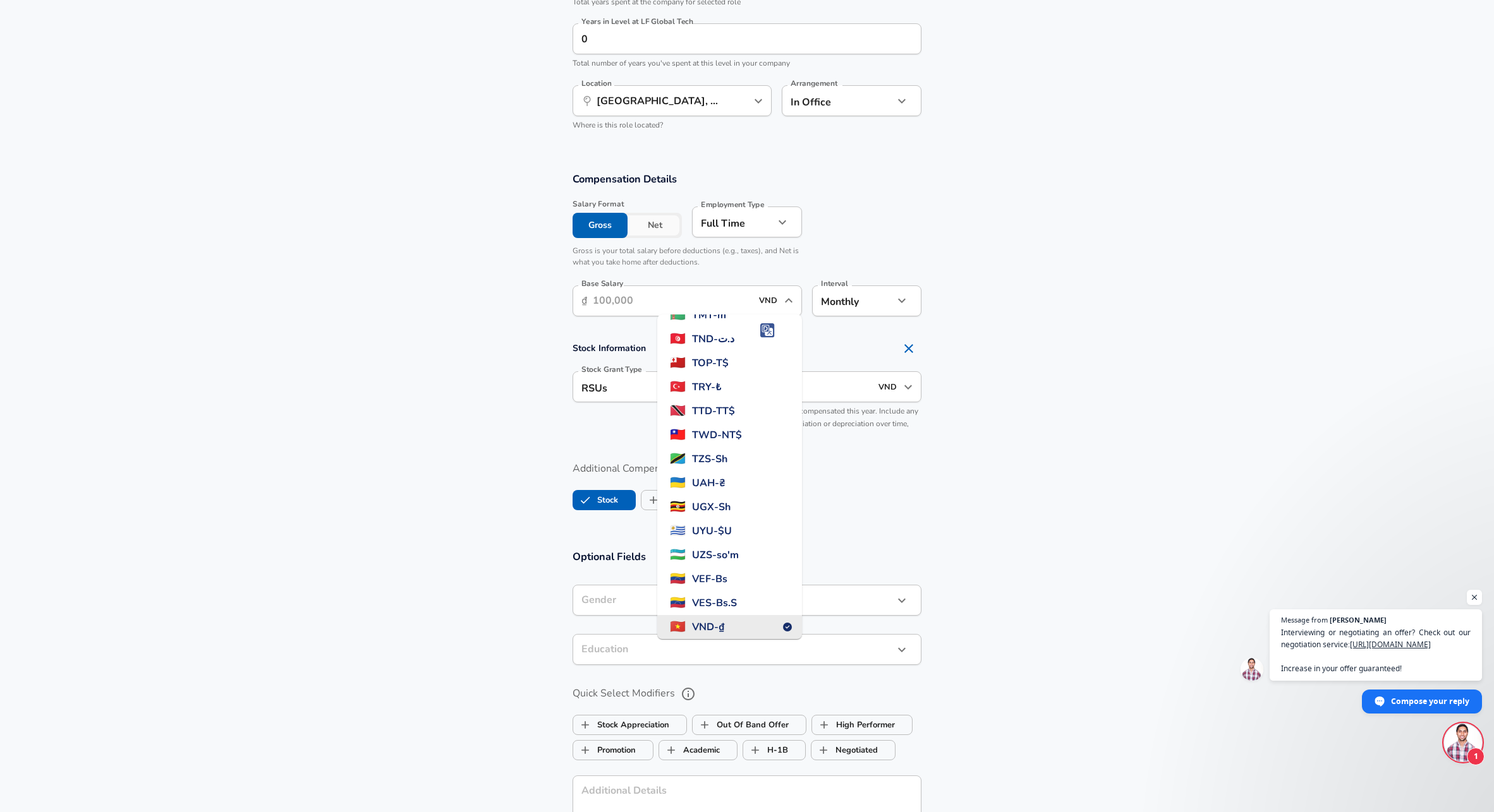
drag, startPoint x: 725, startPoint y: 315, endPoint x: 718, endPoint y: 314, distance: 7.1
click at [724, 315] on input "Base Salary" at bounding box center [671, 301] width 159 height 31
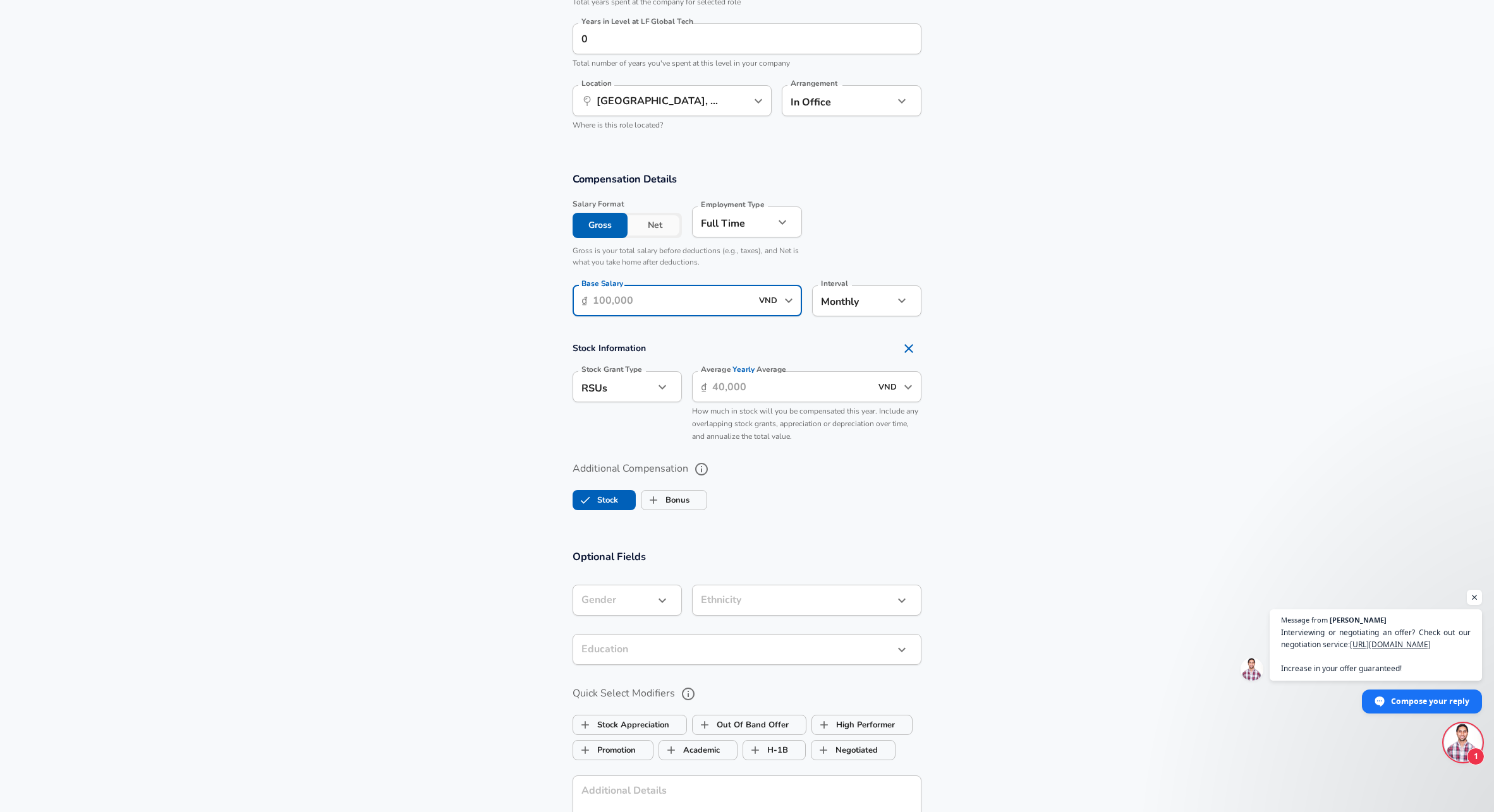
click at [665, 238] on button "Net" at bounding box center [654, 226] width 55 height 25
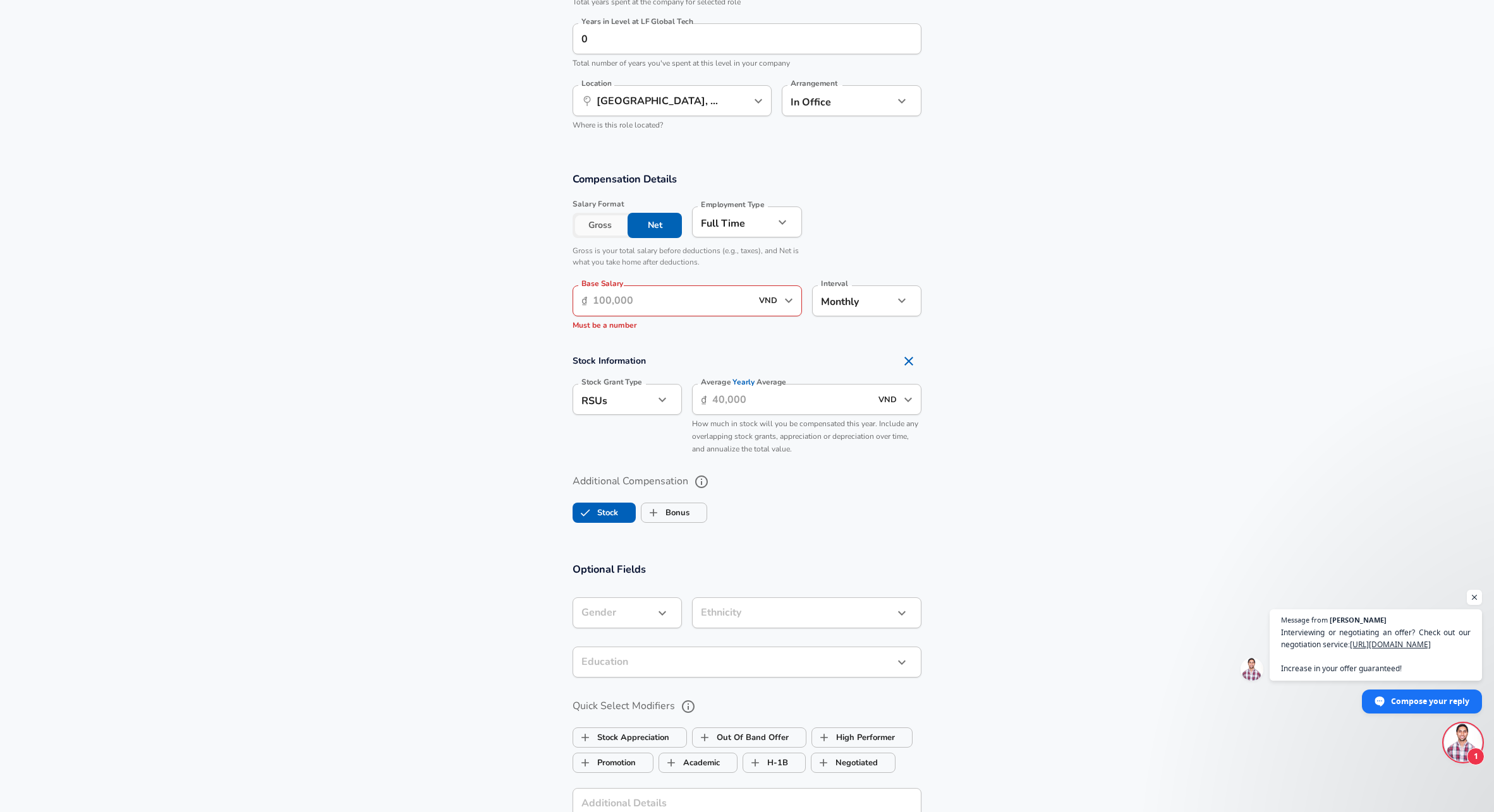
click at [654, 237] on button "Net" at bounding box center [654, 226] width 55 height 25
click at [671, 332] on p "Must be a number" at bounding box center [688, 325] width 229 height 13
click at [654, 312] on input "Base Salary" at bounding box center [671, 301] width 159 height 31
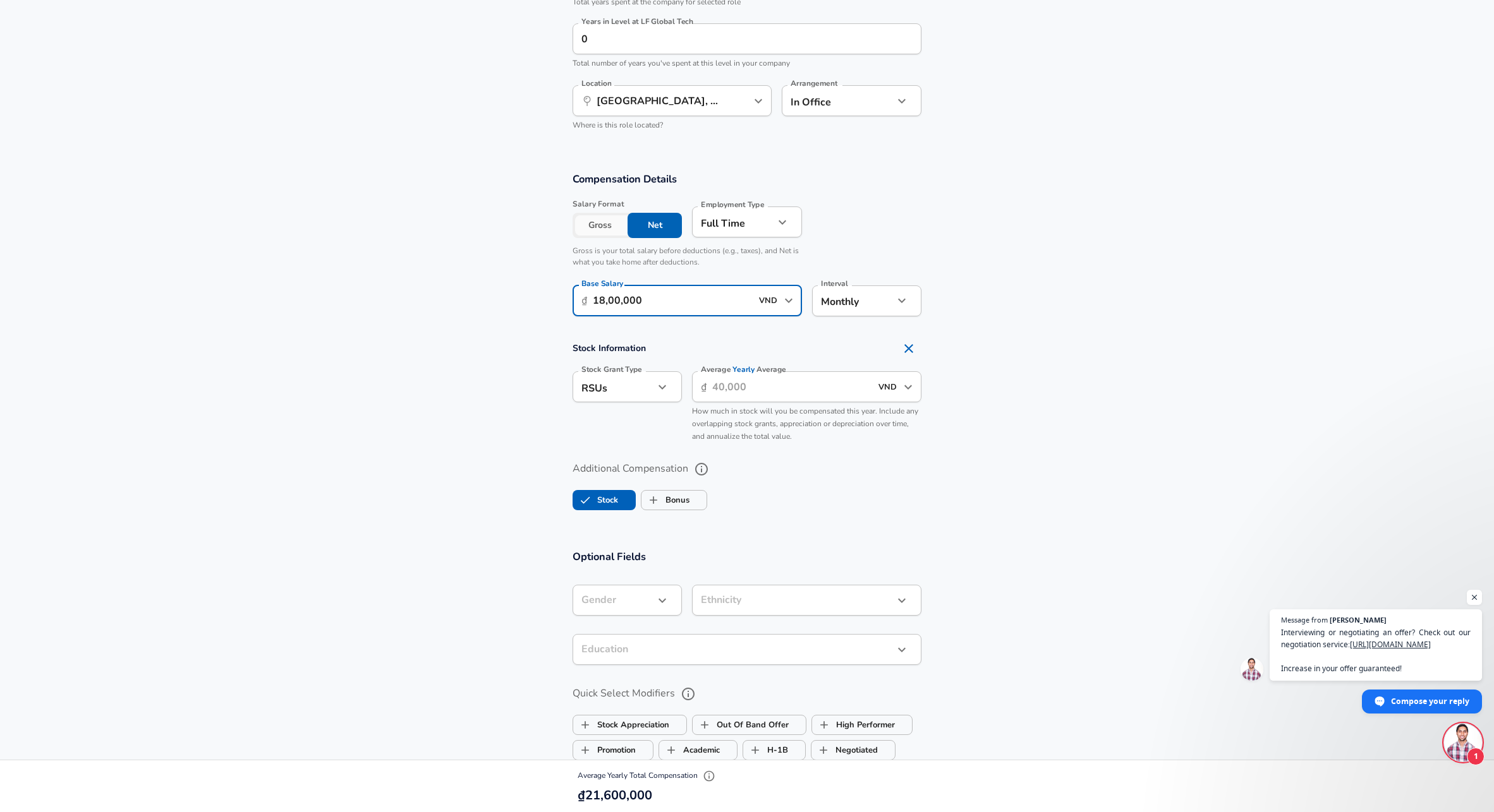
type input "18,00,000"
click at [555, 505] on section "Additional Compensation Stock Bonus" at bounding box center [747, 482] width 1494 height 67
click at [597, 510] on label "Stock" at bounding box center [595, 500] width 45 height 24
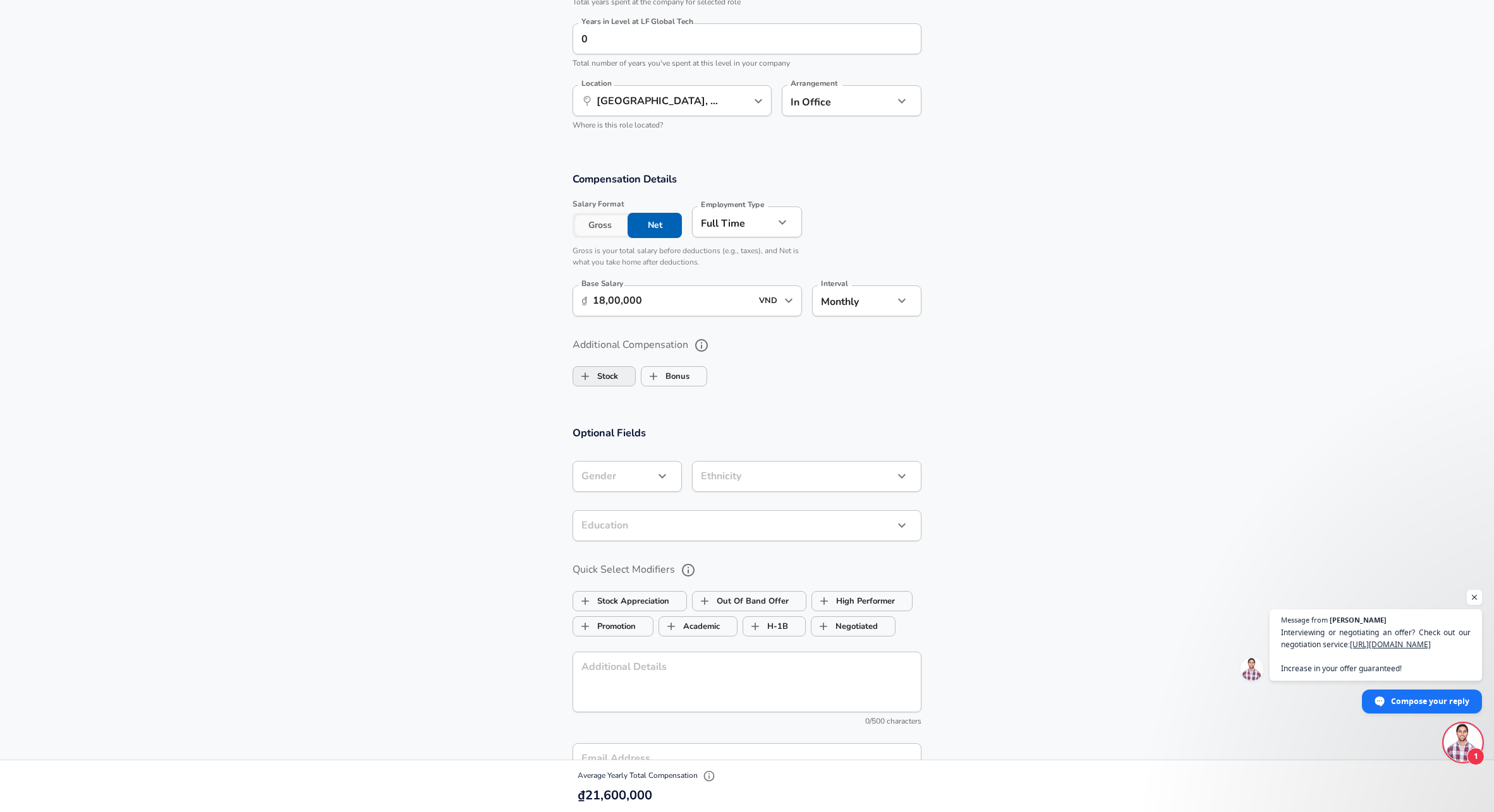
click at [608, 388] on label "Stock" at bounding box center [595, 376] width 45 height 24
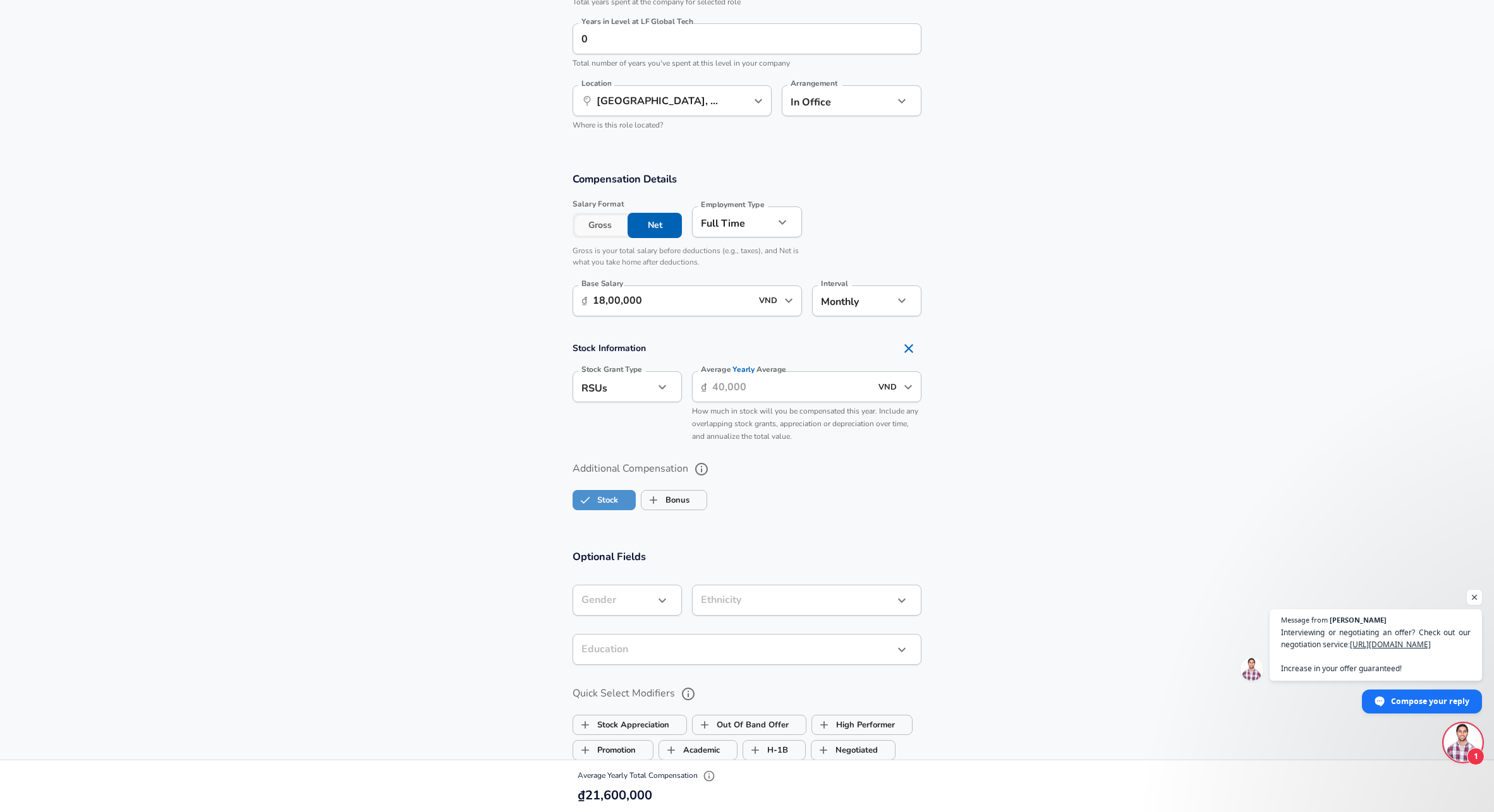
click at [609, 512] on label "Stock" at bounding box center [595, 500] width 45 height 24
checkbox input "false"
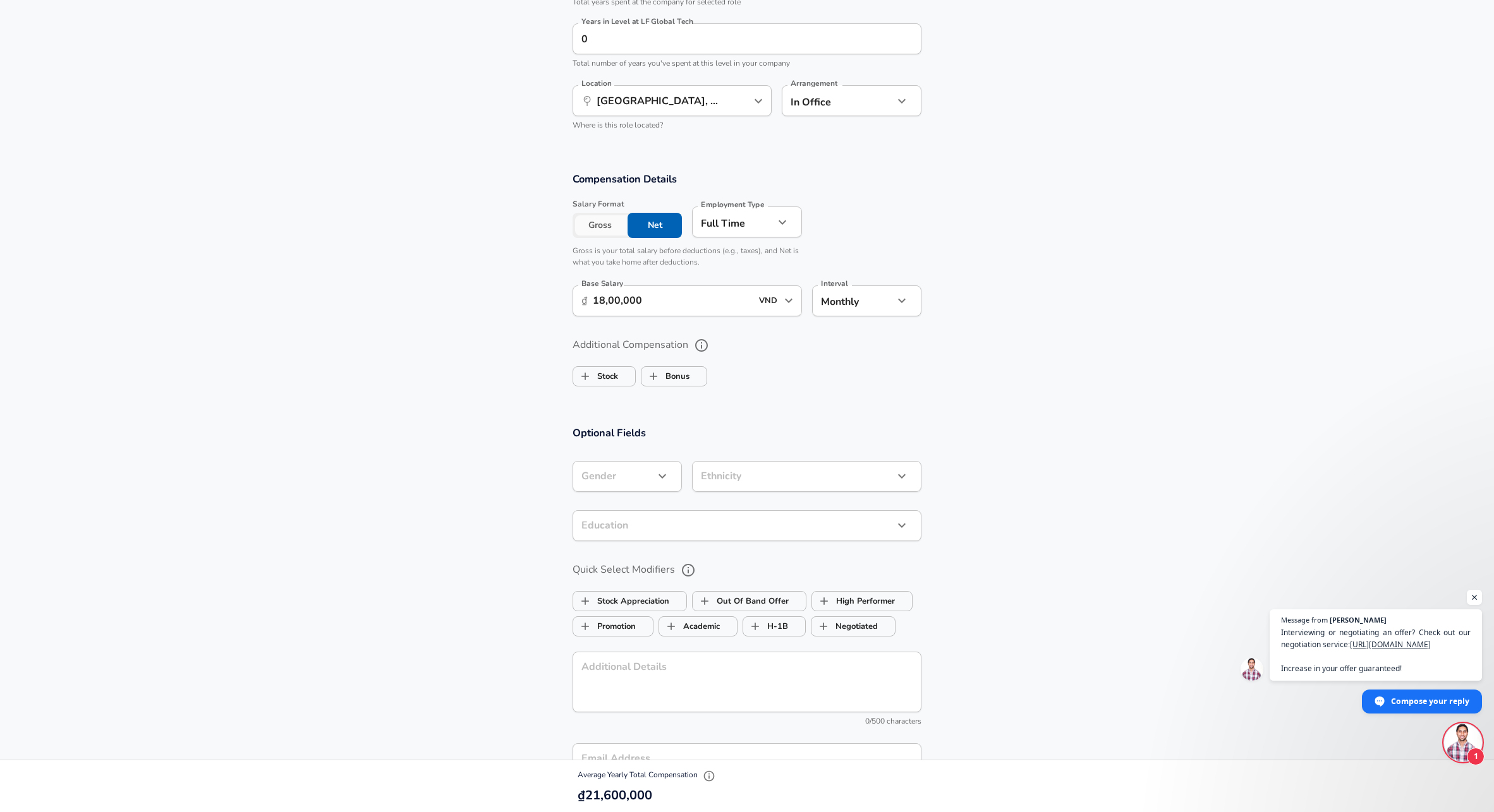
click at [655, 317] on input "18,00,000" at bounding box center [671, 301] width 159 height 31
type input "1"
click at [788, 308] on icon "Open" at bounding box center [789, 301] width 15 height 15
type input "1,80,00,000"
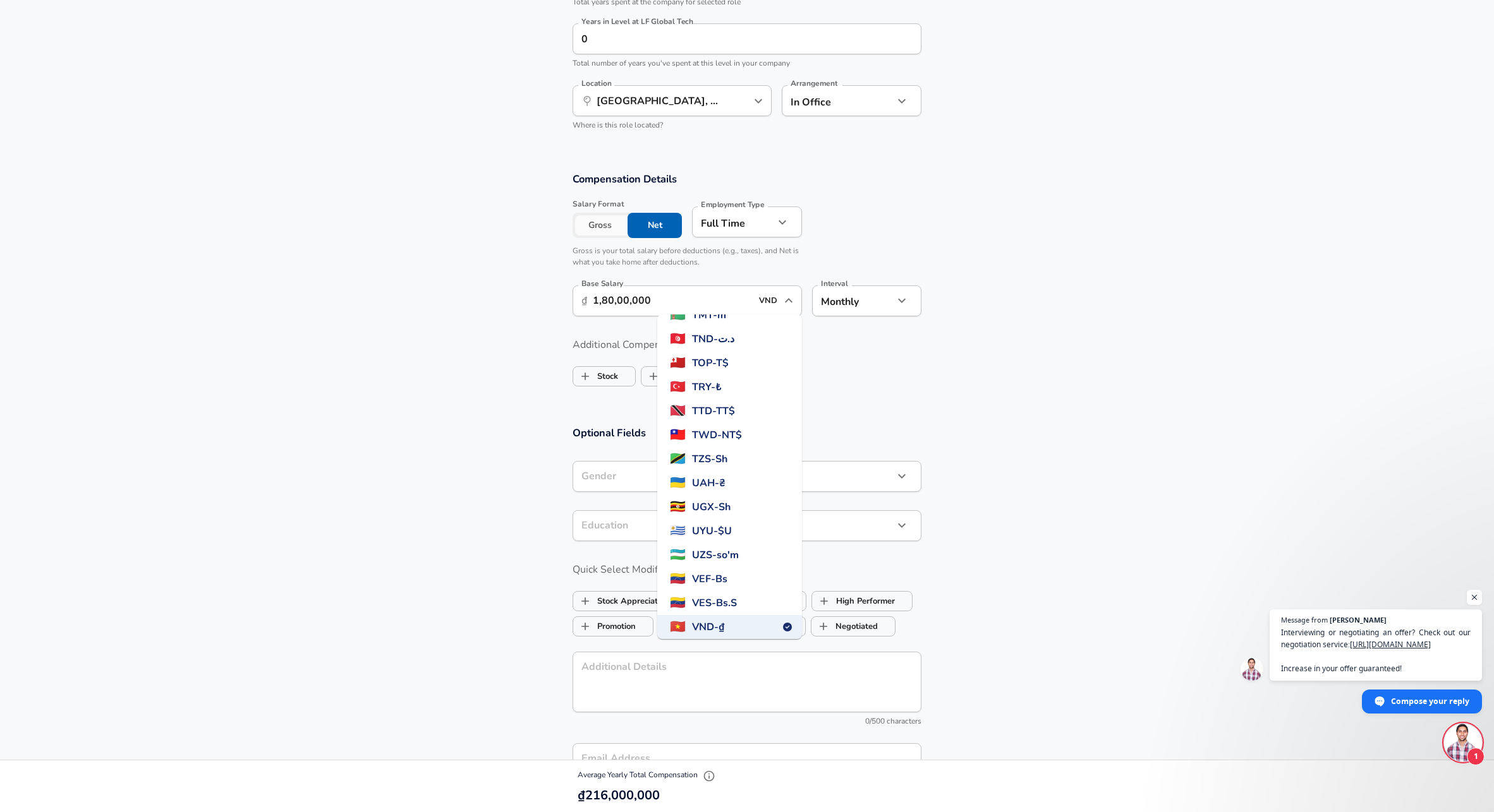
scroll to position [3493, 0]
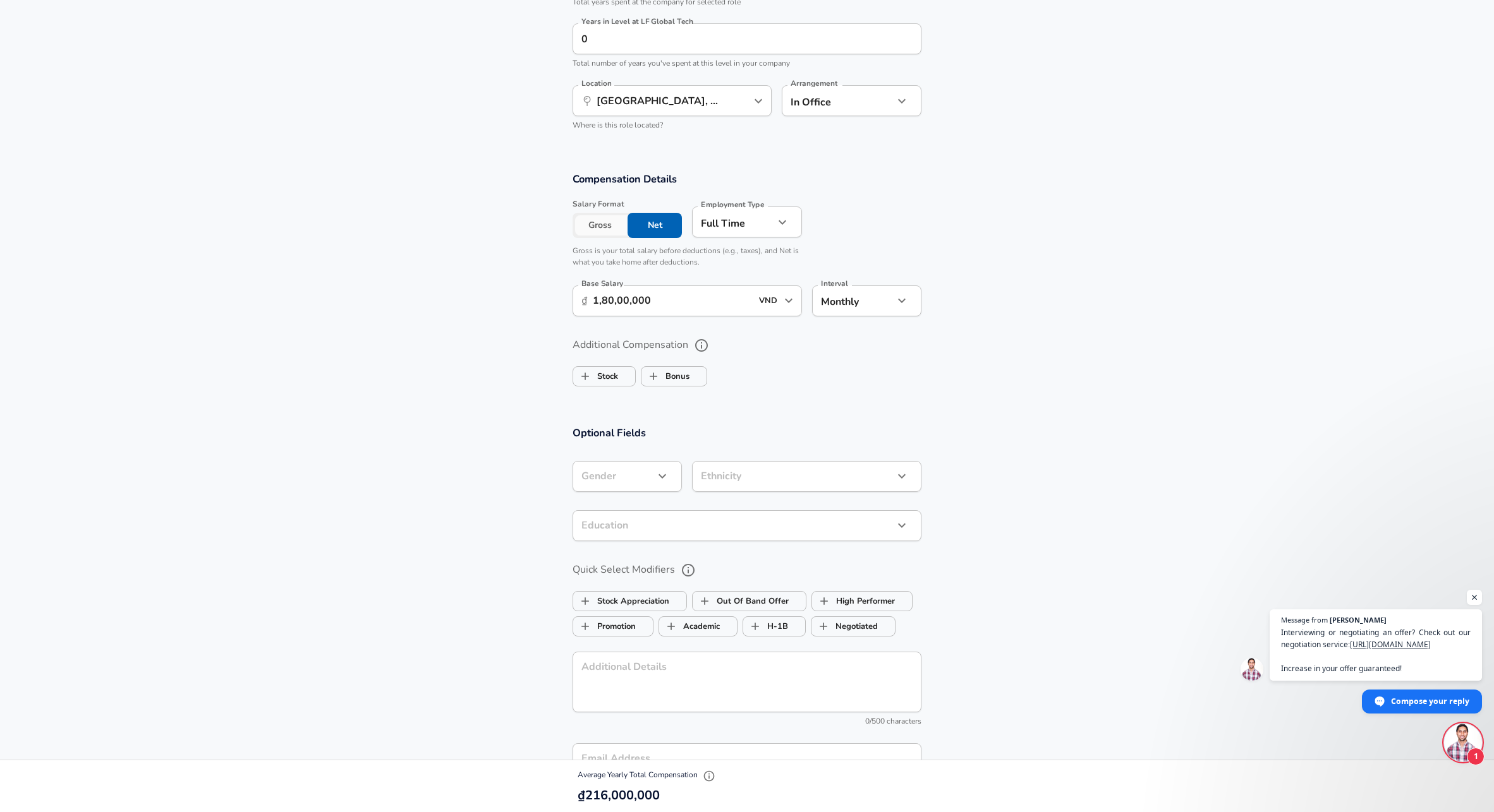
click at [1011, 411] on section "Compensation Details Salary Format Gross Net Employment Type [DEMOGRAPHIC_DATA]…" at bounding box center [747, 284] width 1494 height 254
click at [631, 525] on li "[DEMOGRAPHIC_DATA]" at bounding box center [634, 519] width 122 height 19
type input "[DEMOGRAPHIC_DATA]"
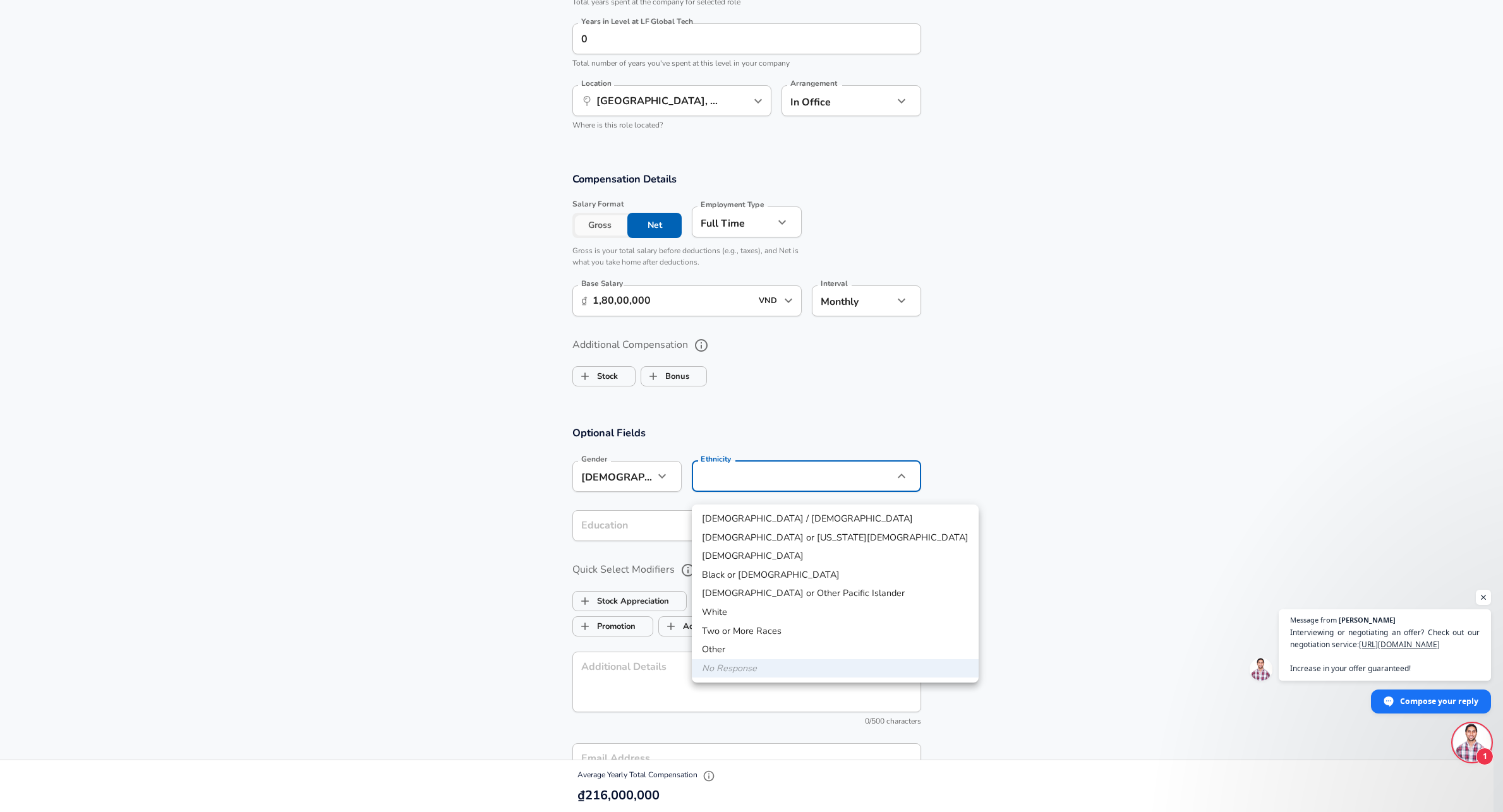
click at [755, 551] on li "[DEMOGRAPHIC_DATA]" at bounding box center [835, 556] width 287 height 19
type input "[DEMOGRAPHIC_DATA]"
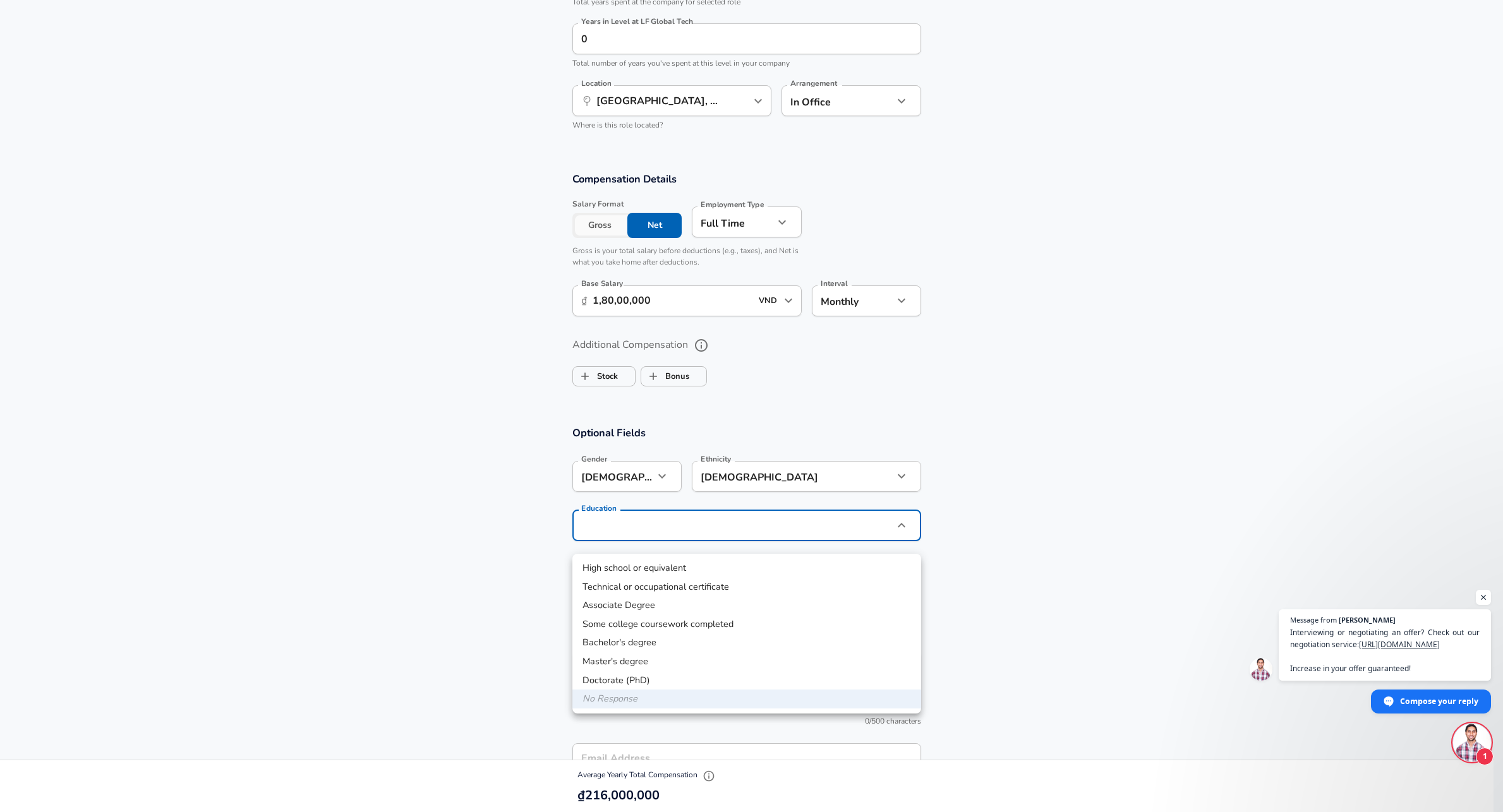
click at [629, 647] on li "Bachelor's degree" at bounding box center [747, 643] width 348 height 19
type input "Bachelors degree"
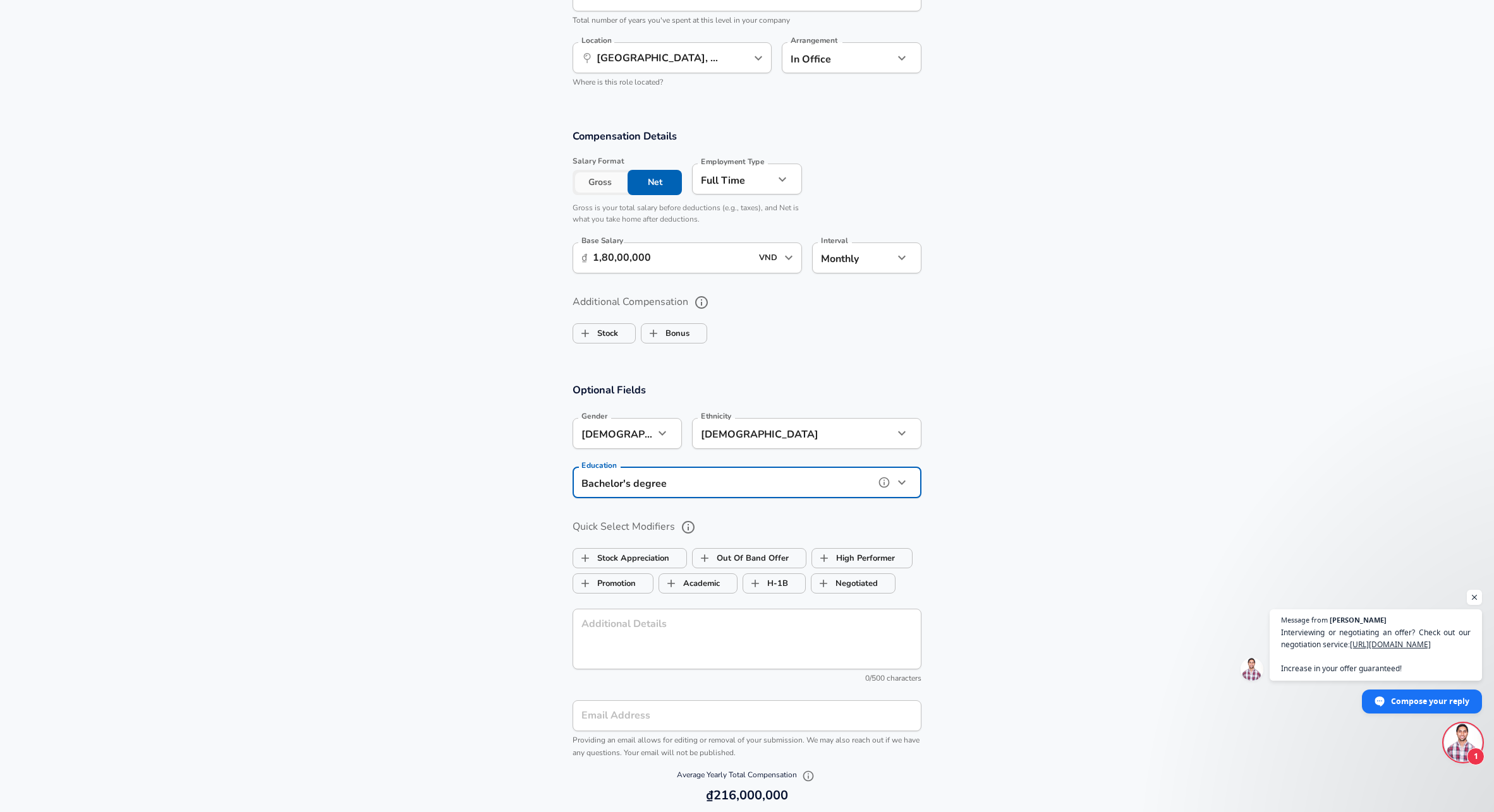
scroll to position [715, 0]
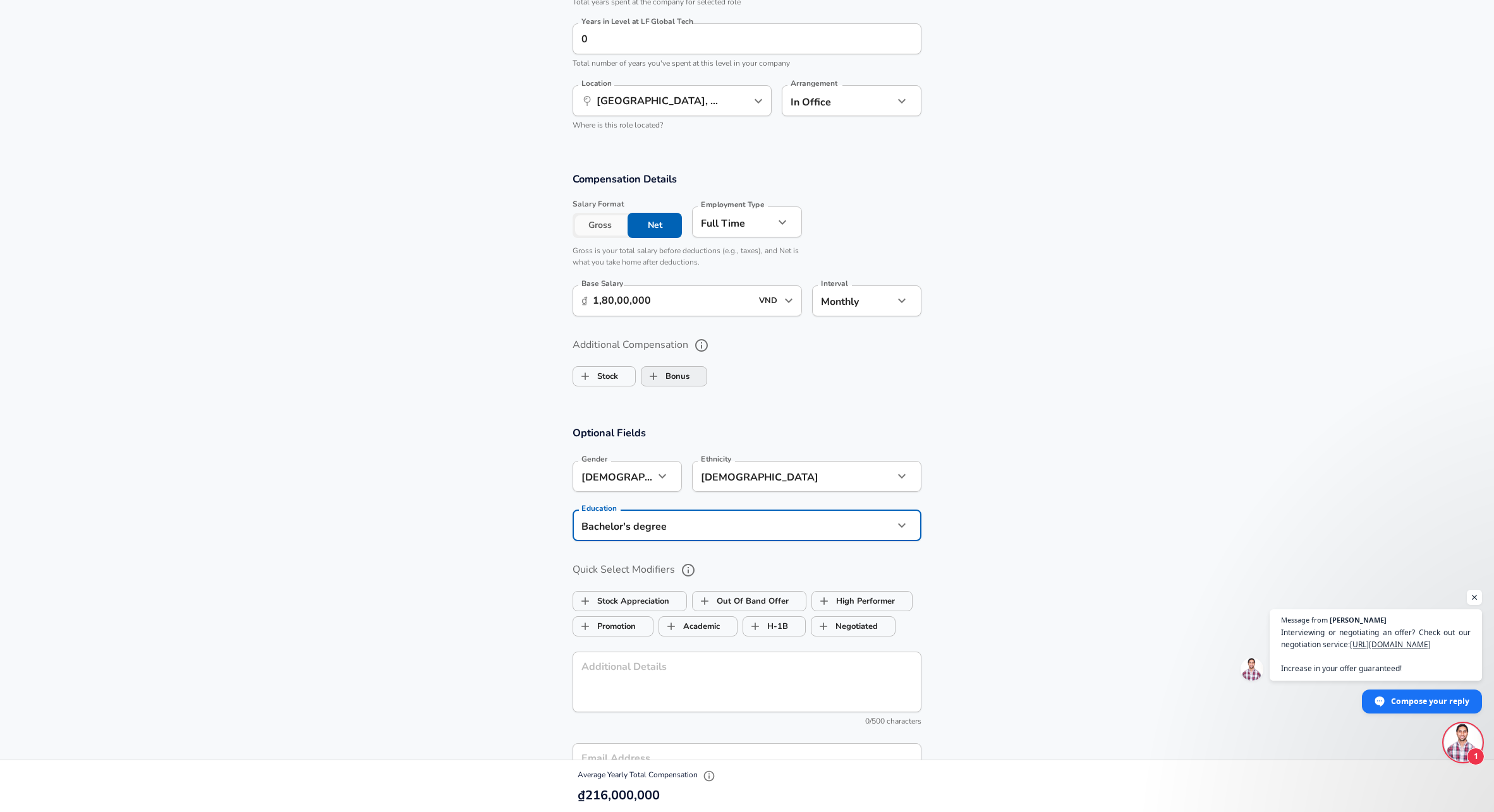
click at [658, 388] on input "Bonus" at bounding box center [654, 376] width 24 height 24
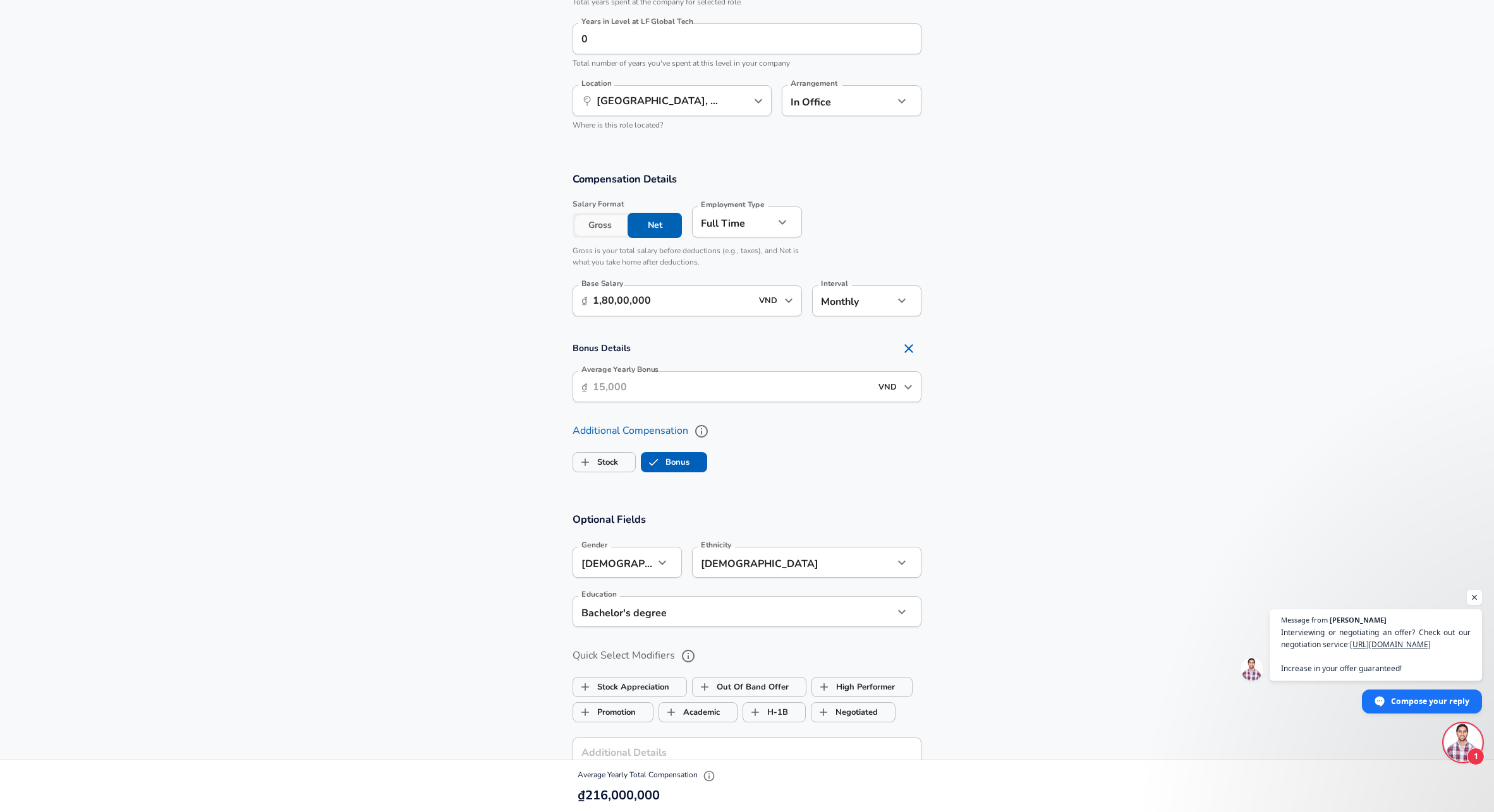
checkbox input "true"
click at [665, 403] on input "Average Yearly Bonus" at bounding box center [731, 386] width 278 height 31
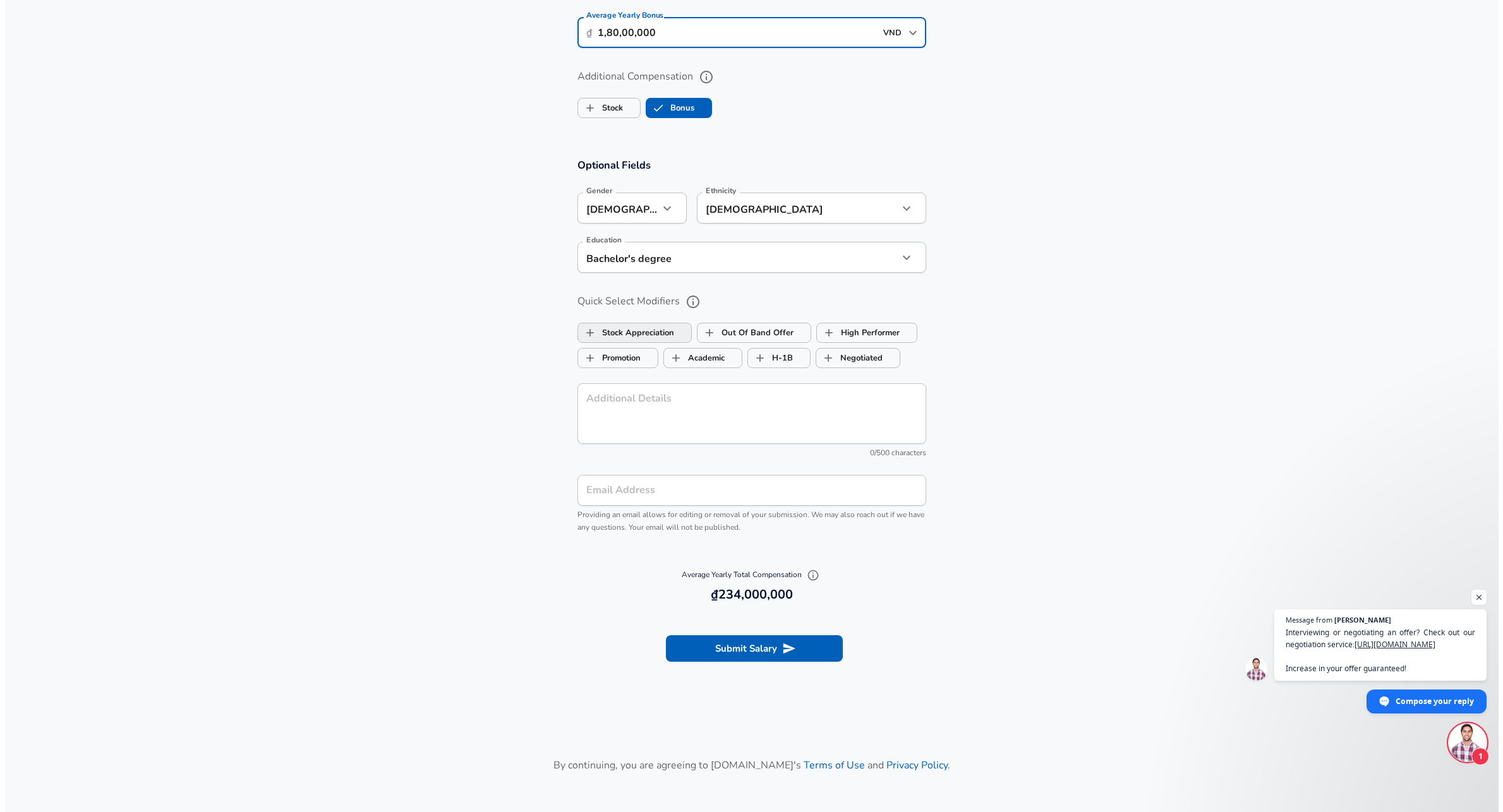
scroll to position [1066, 0]
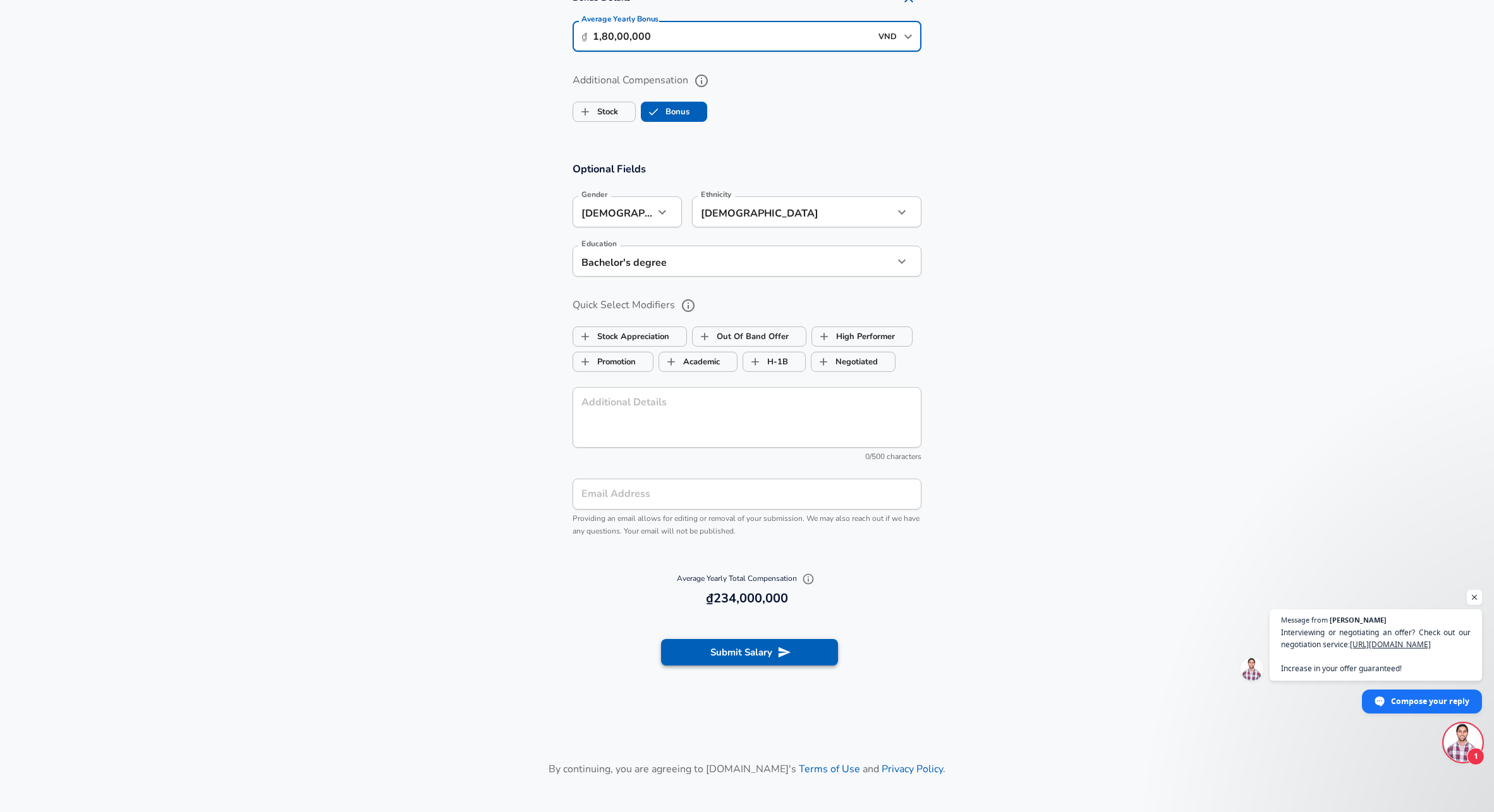
type input "1,80,00,000"
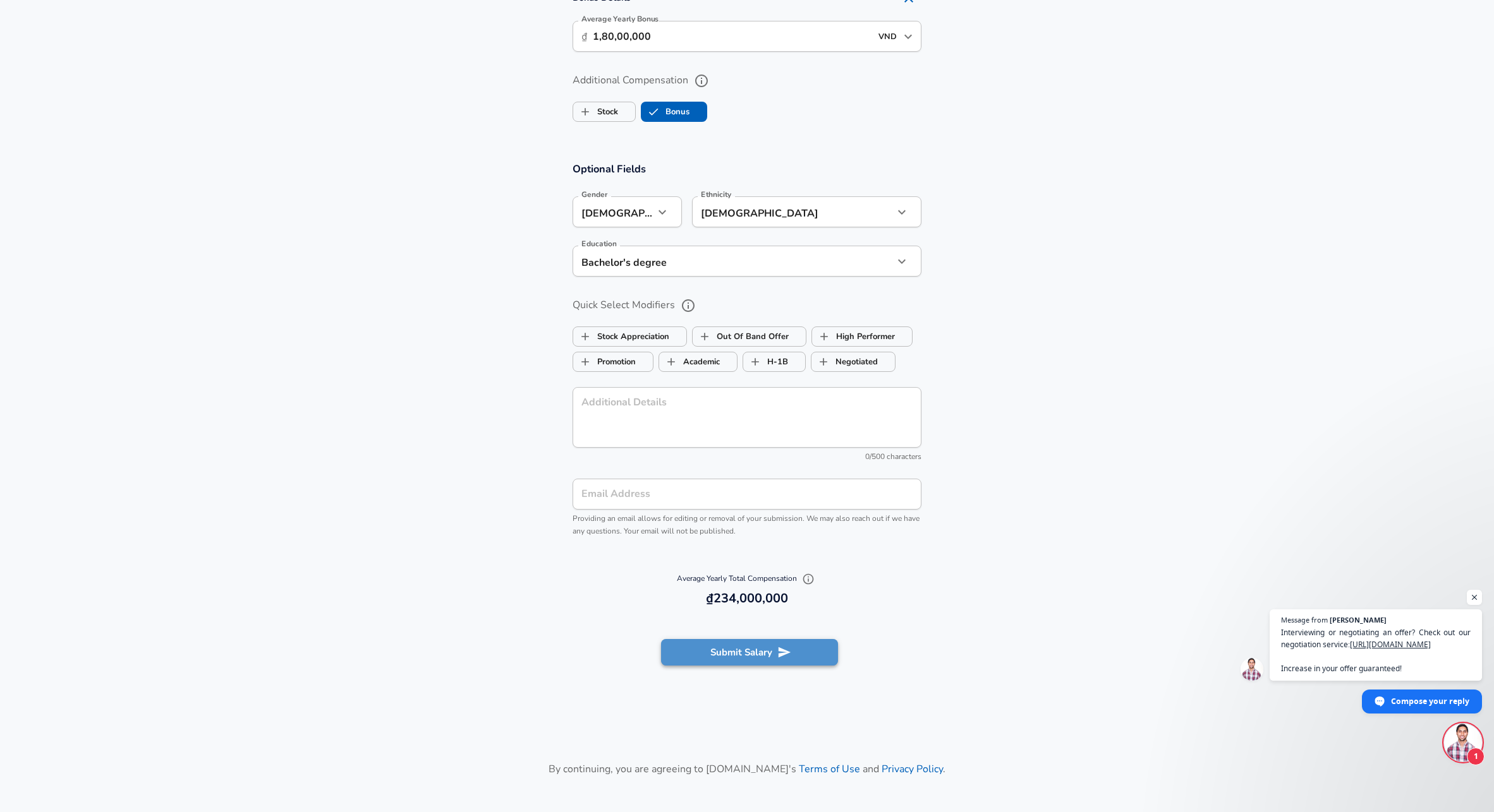
click at [727, 663] on button "Submit Salary" at bounding box center [750, 651] width 177 height 26
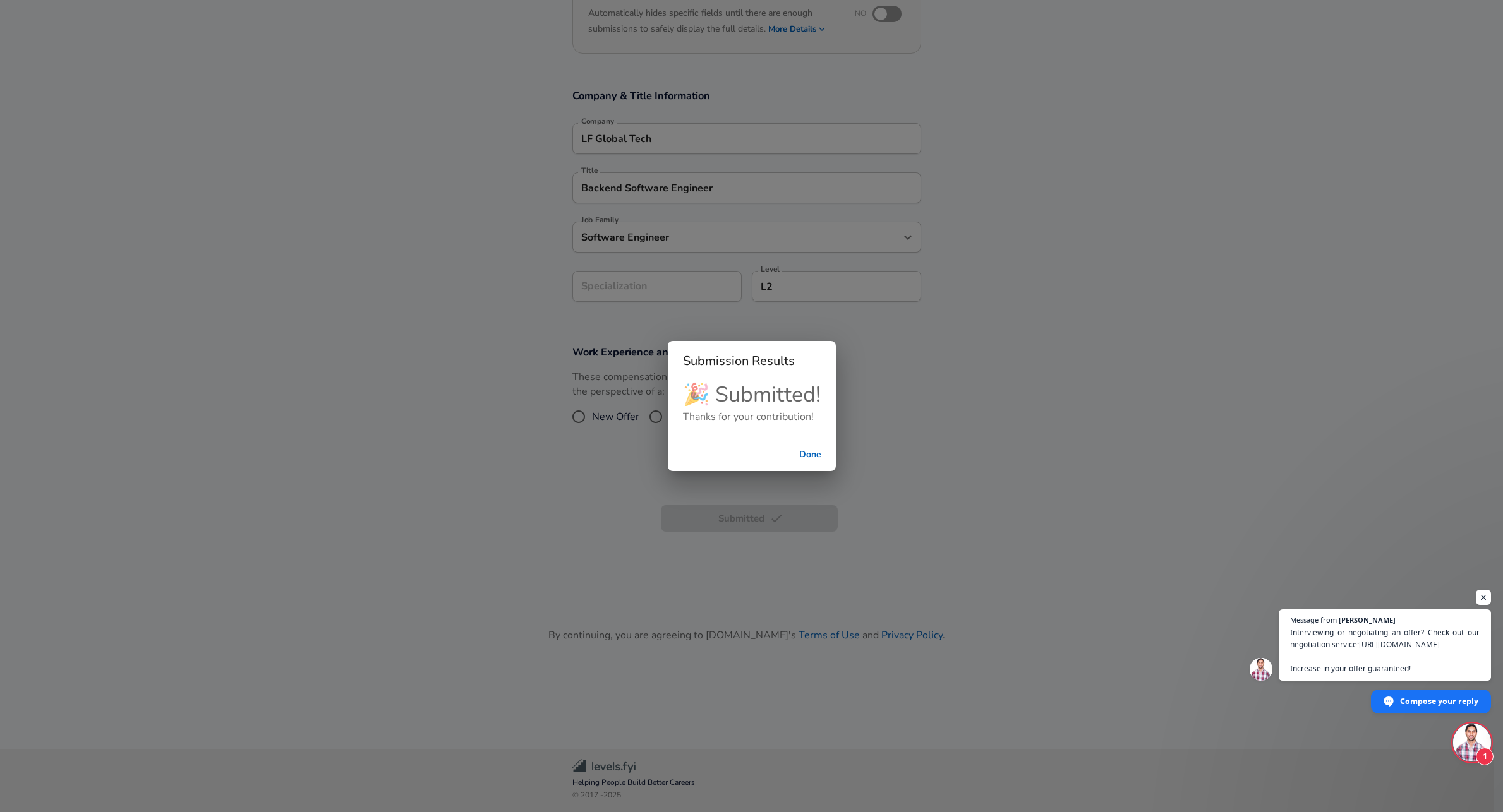
scroll to position [151, 0]
